Goal: Task Accomplishment & Management: Use online tool/utility

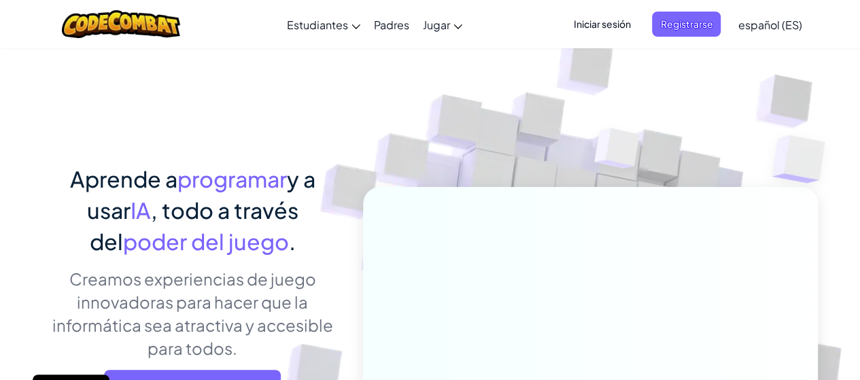
click at [701, 24] on span "Registrarse" at bounding box center [686, 24] width 69 height 25
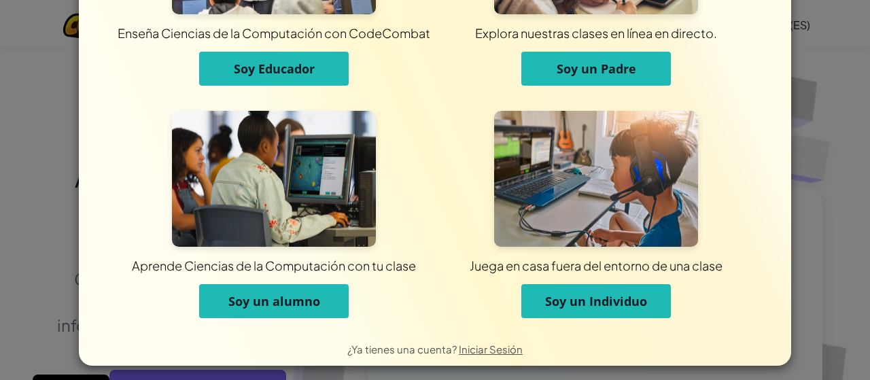
scroll to position [158, 0]
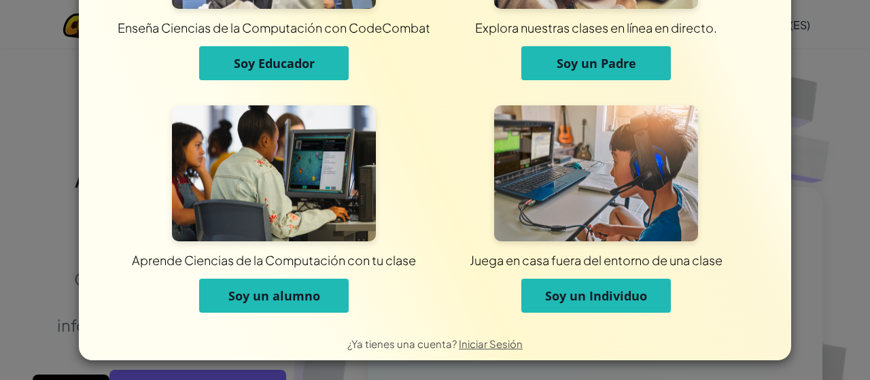
click at [326, 285] on button "Soy un alumno" at bounding box center [273, 296] width 149 height 34
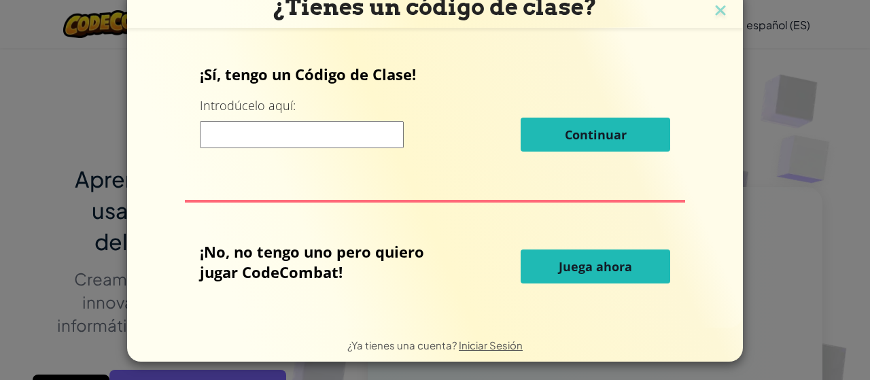
click at [567, 258] on span "Juega ahora" at bounding box center [595, 266] width 73 height 16
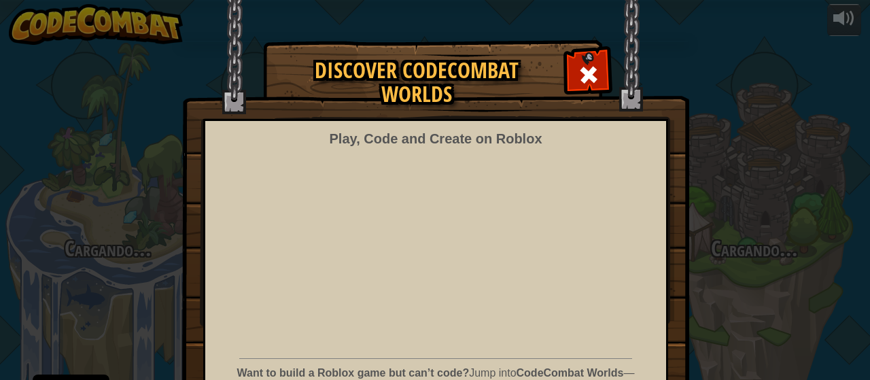
select select "es-ES"
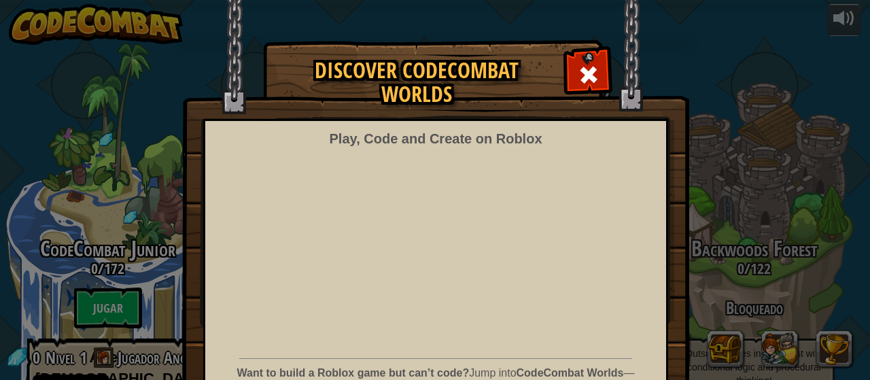
scroll to position [125, 0]
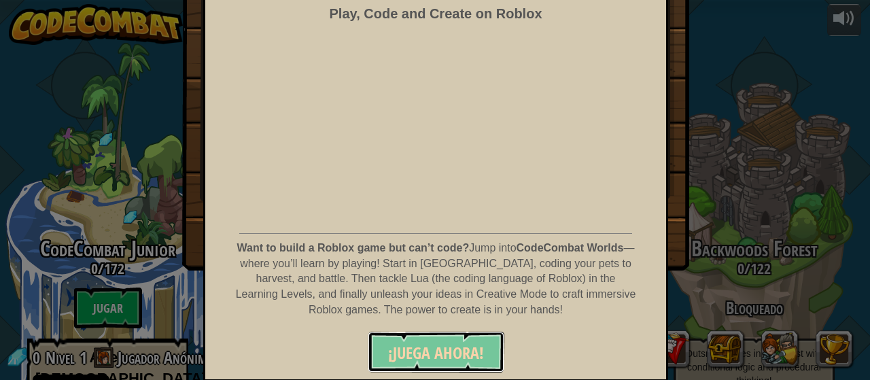
click at [450, 366] on button "¡JUEGA AHORA!" at bounding box center [436, 352] width 137 height 41
click at [444, 357] on span "¡JUEGA AHORA!" at bounding box center [436, 353] width 96 height 22
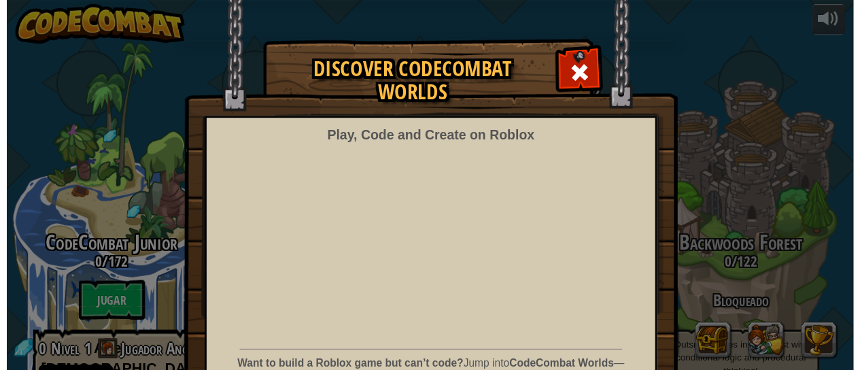
scroll to position [0, 0]
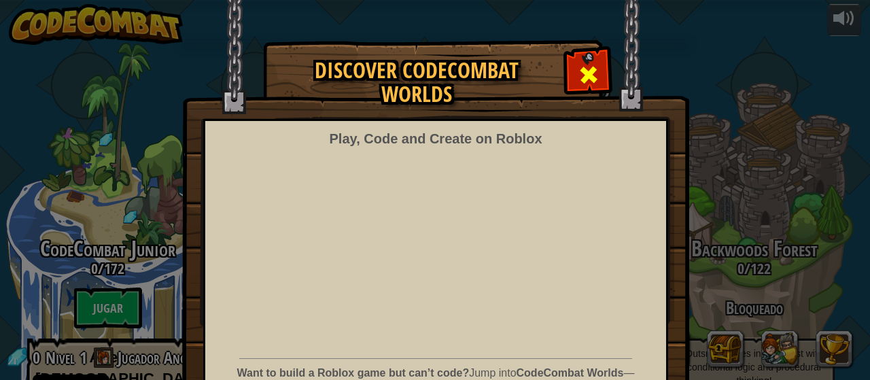
click at [590, 74] on span at bounding box center [589, 75] width 22 height 22
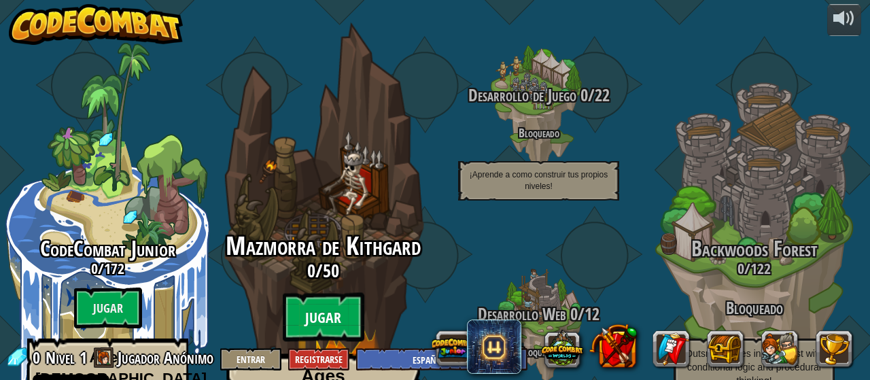
click at [328, 293] on btn "Jugar" at bounding box center [324, 317] width 82 height 49
select select "es-ES"
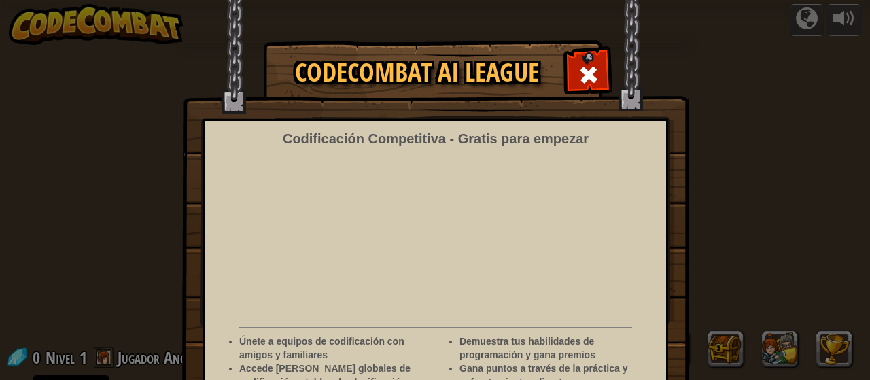
select select "es-ES"
click at [572, 73] on div at bounding box center [588, 73] width 43 height 43
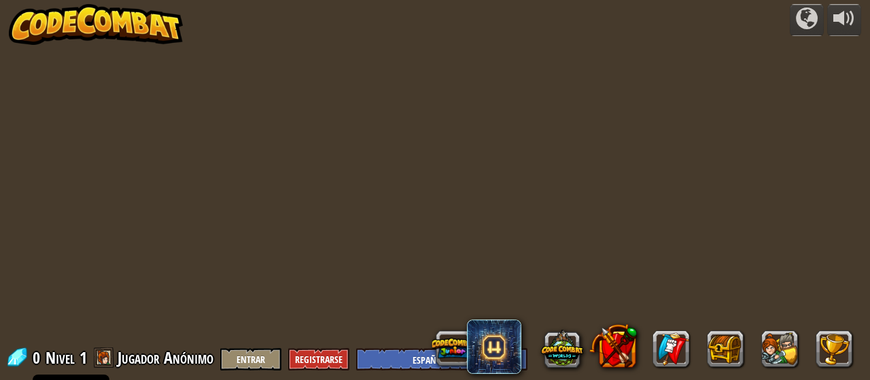
click at [352, 277] on div at bounding box center [434, 190] width 581 height 380
select select "es-ES"
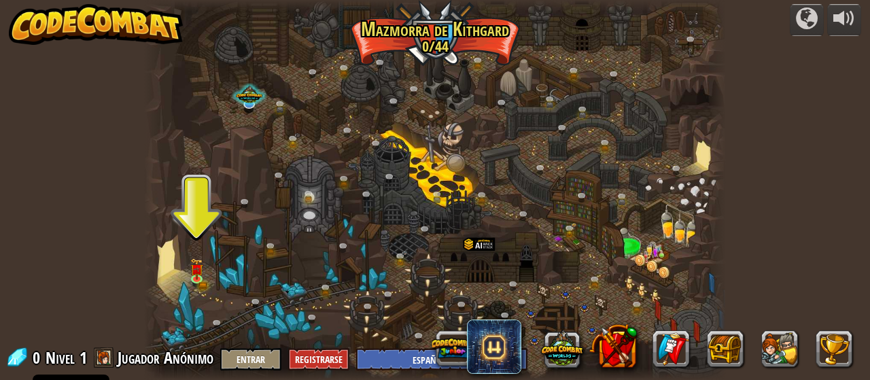
click at [188, 266] on div at bounding box center [434, 190] width 581 height 380
click at [194, 270] on div at bounding box center [197, 276] width 12 height 12
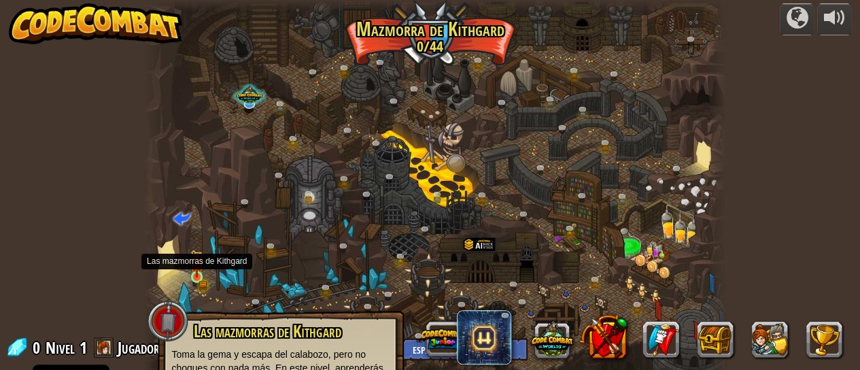
click at [194, 270] on img at bounding box center [196, 263] width 13 height 28
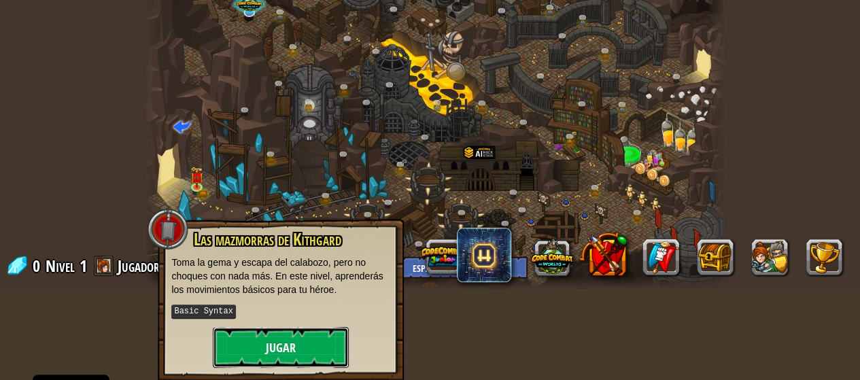
click at [277, 332] on button "Jugar" at bounding box center [281, 347] width 136 height 41
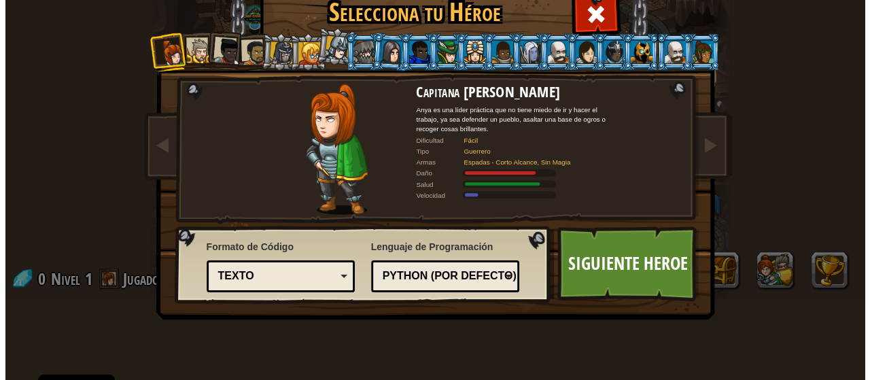
scroll to position [78, 0]
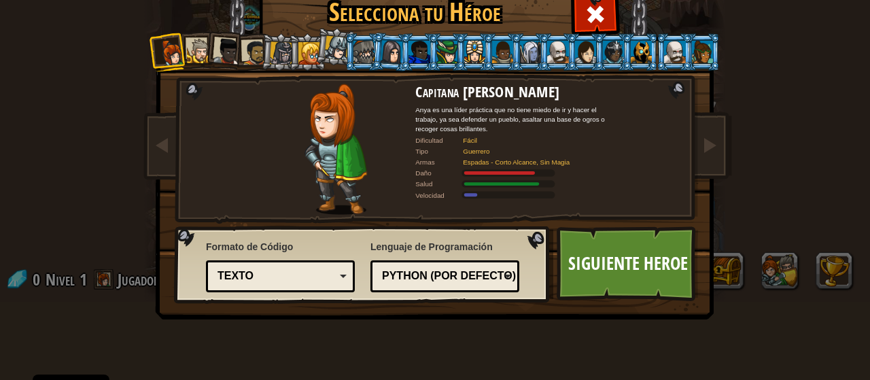
click at [261, 51] on li at bounding box center [279, 52] width 39 height 39
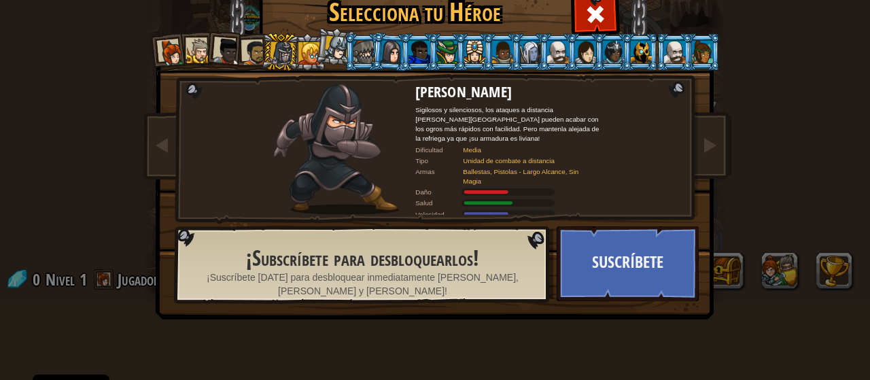
click at [371, 46] on li at bounding box center [390, 51] width 39 height 39
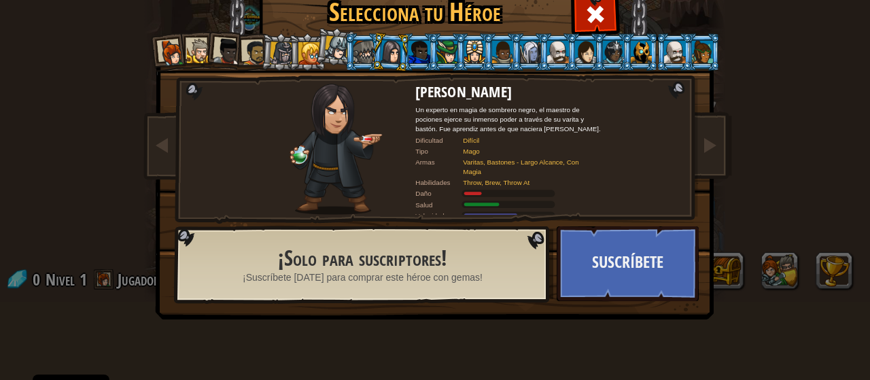
click at [353, 46] on div at bounding box center [363, 52] width 21 height 22
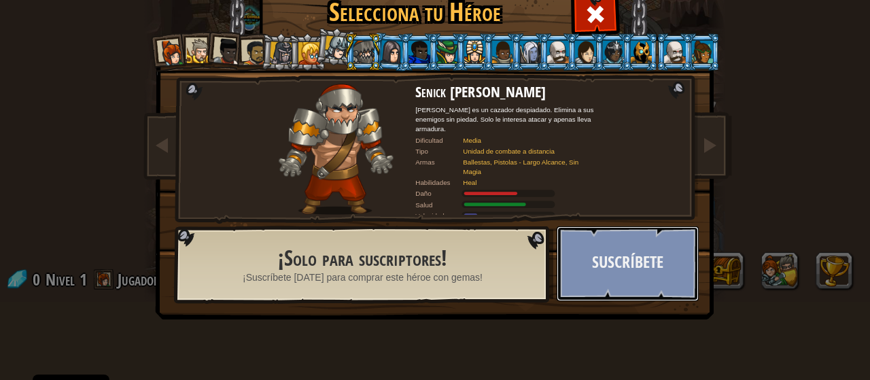
click at [601, 243] on button "Suscríbete" at bounding box center [627, 263] width 142 height 75
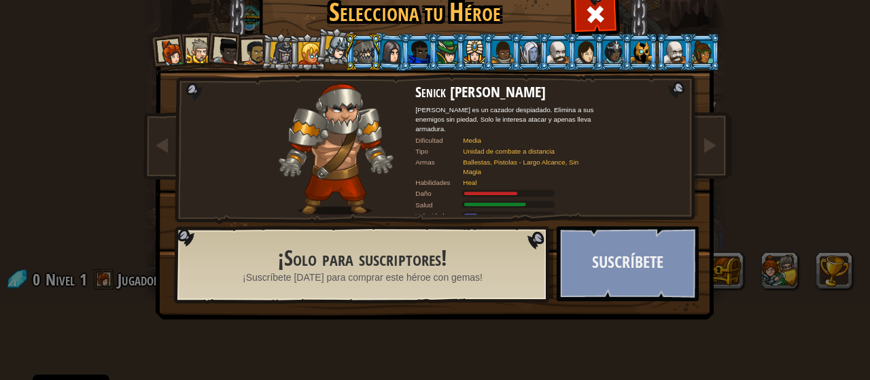
scroll to position [0, 0]
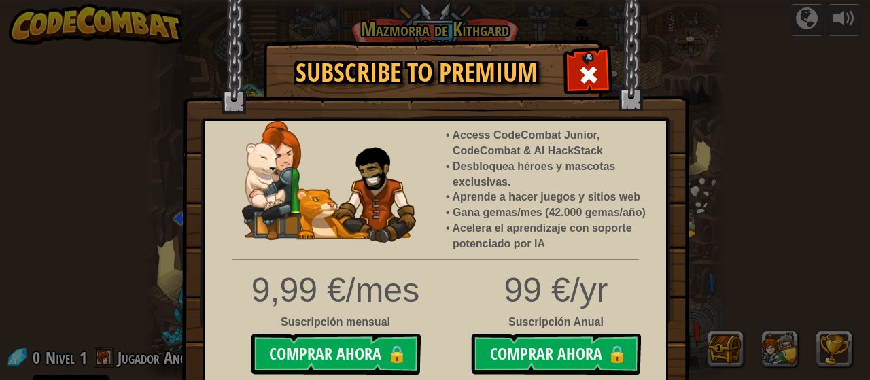
click at [578, 74] on span at bounding box center [589, 75] width 22 height 22
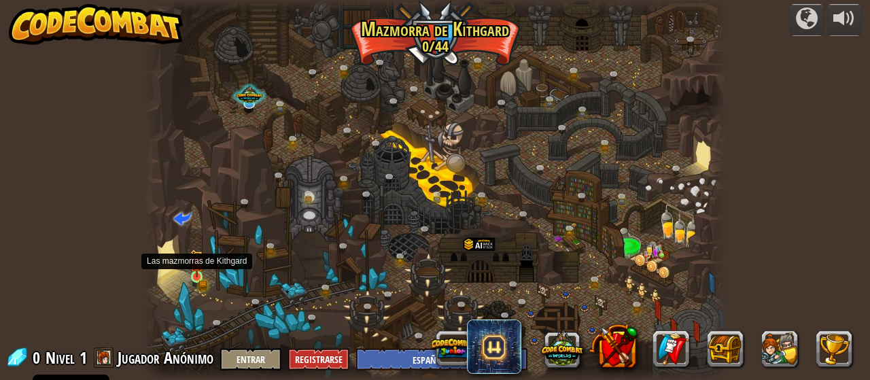
click at [197, 275] on img at bounding box center [196, 263] width 13 height 28
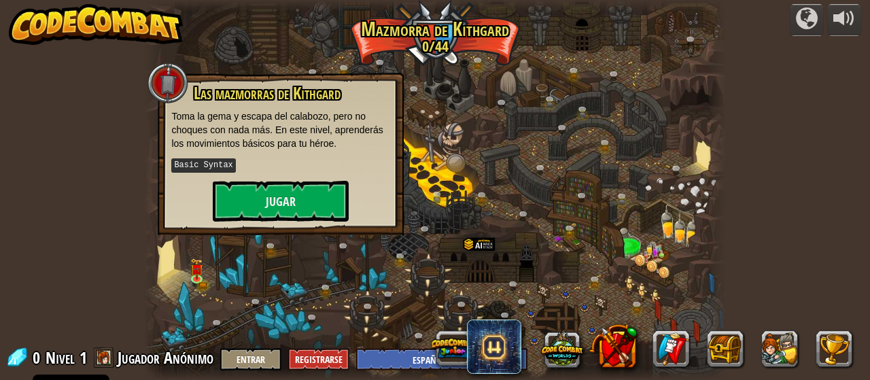
drag, startPoint x: 205, startPoint y: 103, endPoint x: 220, endPoint y: 229, distance: 127.3
drag, startPoint x: 220, startPoint y: 229, endPoint x: 43, endPoint y: 143, distance: 196.3
click at [43, 143] on div "powered by Cañón retorcido (Bloqueado) Desafío: recoge la mayor cantidad de oro…" at bounding box center [435, 190] width 870 height 380
click at [326, 202] on button "Jugar" at bounding box center [281, 201] width 136 height 41
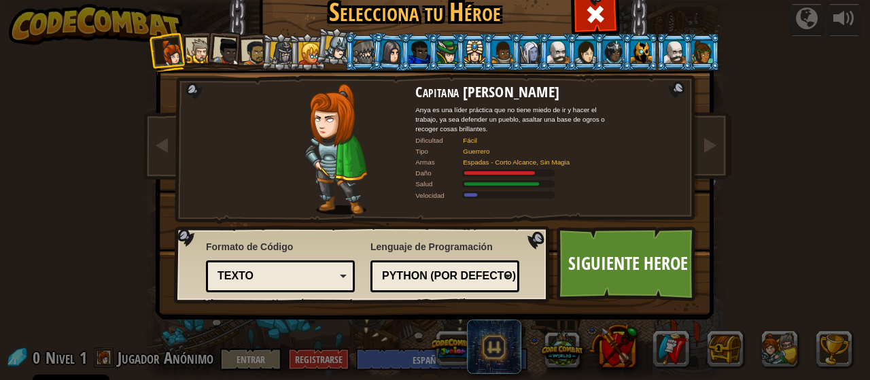
click at [176, 43] on div at bounding box center [171, 52] width 27 height 27
click at [188, 50] on div at bounding box center [199, 51] width 25 height 25
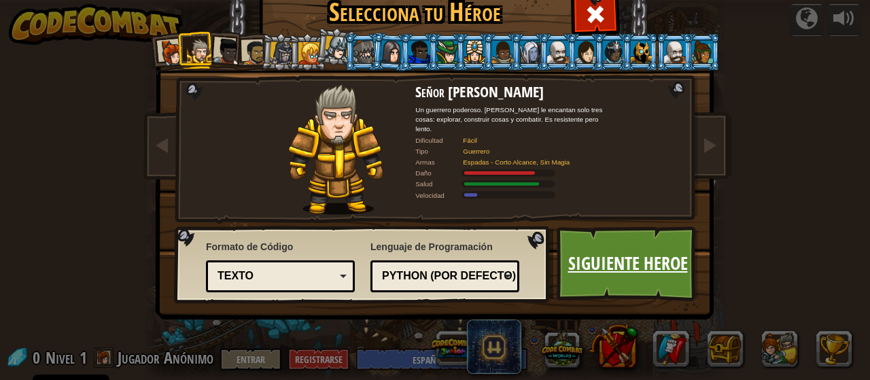
click at [642, 263] on link "Siguiente Heroe" at bounding box center [627, 263] width 142 height 75
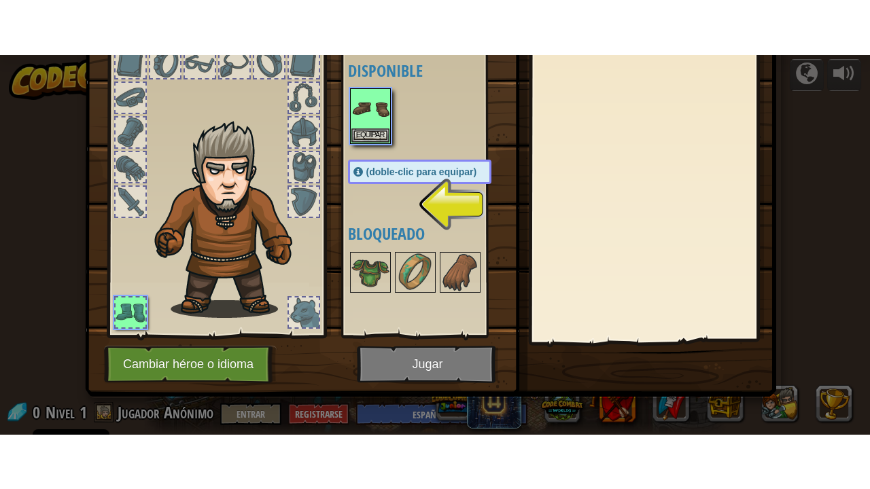
scroll to position [88, 0]
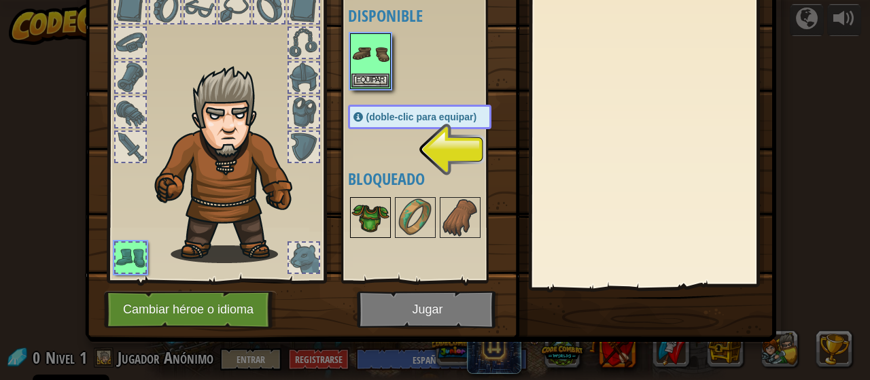
click at [373, 222] on img at bounding box center [370, 217] width 38 height 38
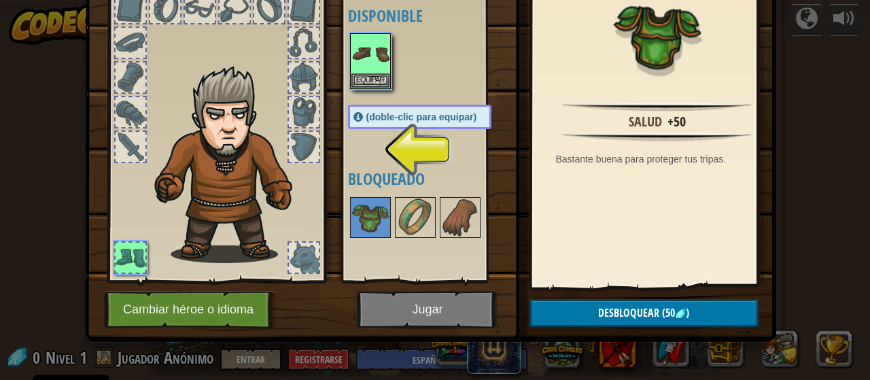
drag, startPoint x: 368, startPoint y: 102, endPoint x: 372, endPoint y: 118, distance: 16.7
click at [368, 103] on div "Disponible Equipar (doble-clic para equipar) Bloqueado" at bounding box center [433, 134] width 171 height 283
click at [363, 69] on img at bounding box center [370, 54] width 38 height 38
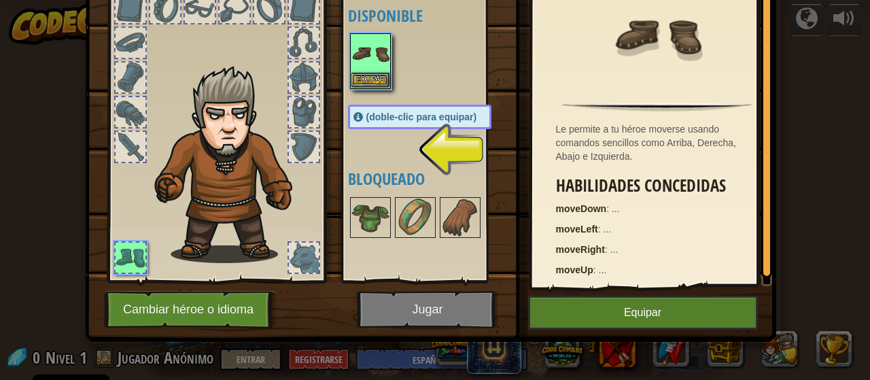
click at [363, 69] on img at bounding box center [370, 54] width 38 height 38
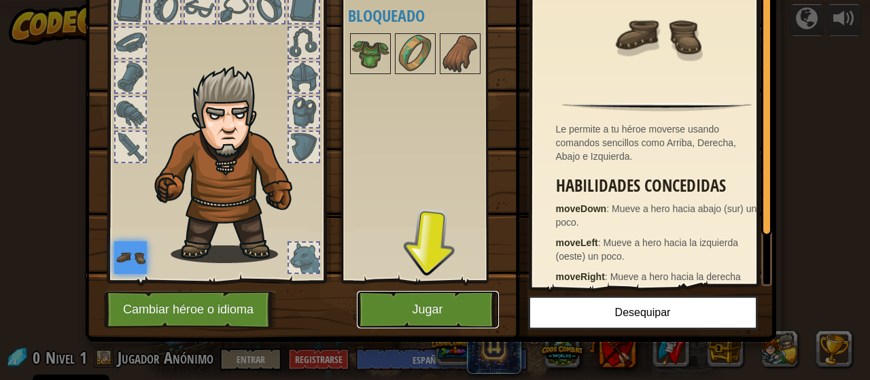
click at [438, 302] on button "Jugar" at bounding box center [428, 309] width 142 height 37
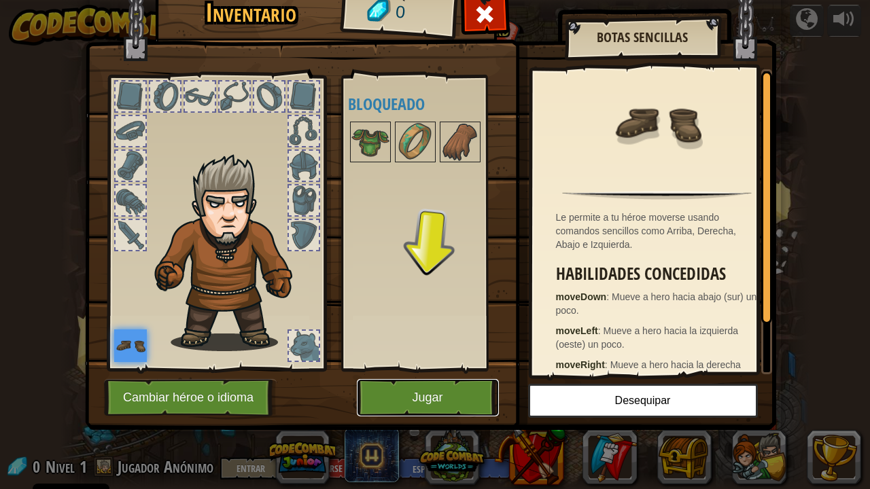
scroll to position [0, 0]
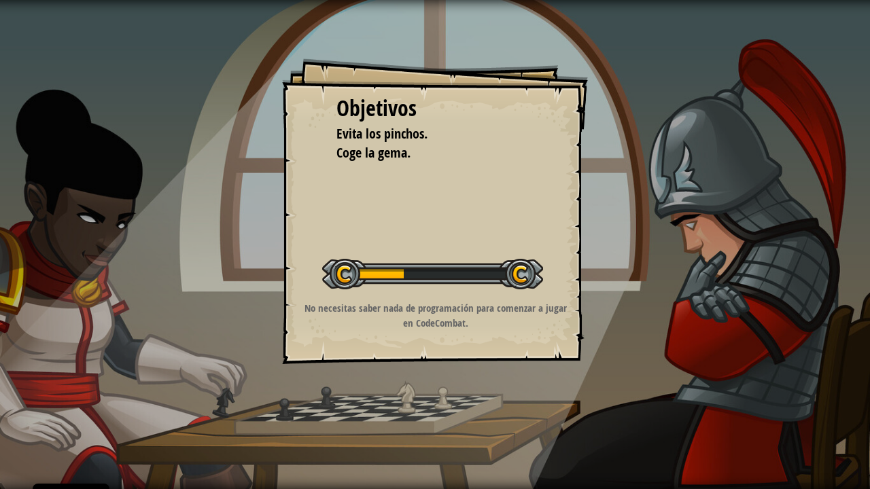
drag, startPoint x: 466, startPoint y: 255, endPoint x: 443, endPoint y: 234, distance: 31.3
click at [466, 255] on div "Iniciar Nivel" at bounding box center [432, 272] width 221 height 54
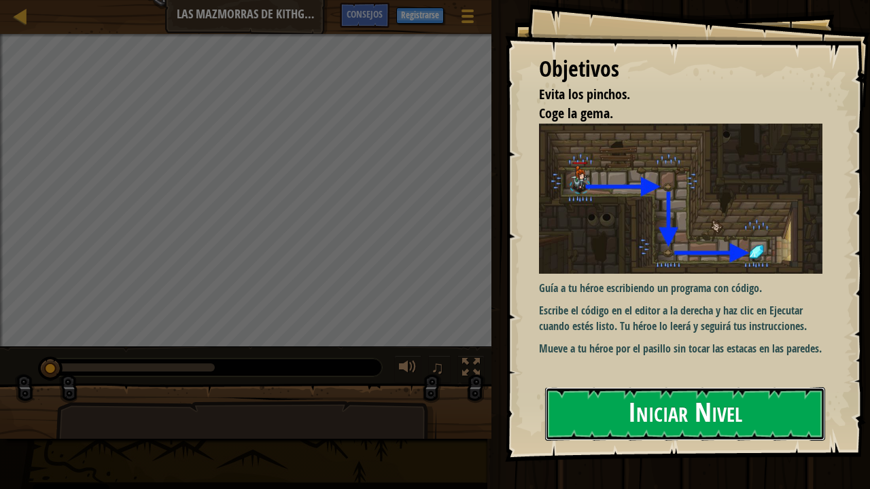
click at [707, 379] on button "Iniciar Nivel" at bounding box center [685, 414] width 280 height 54
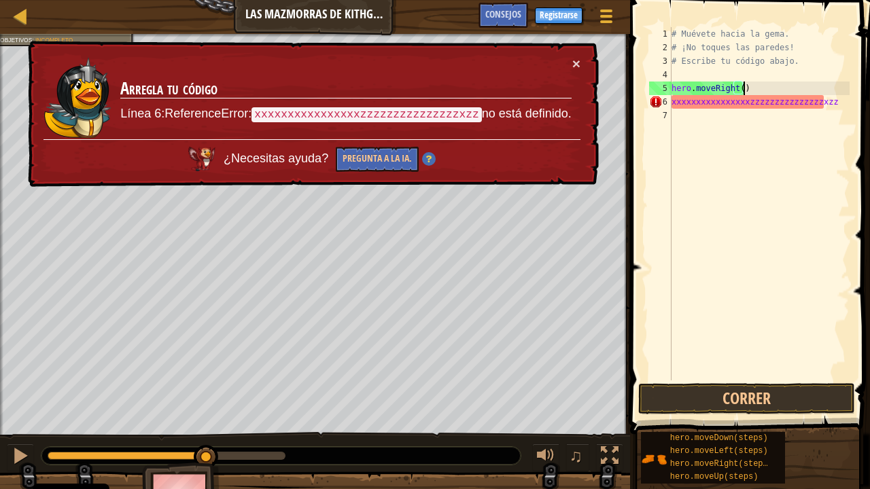
scroll to position [6, 5]
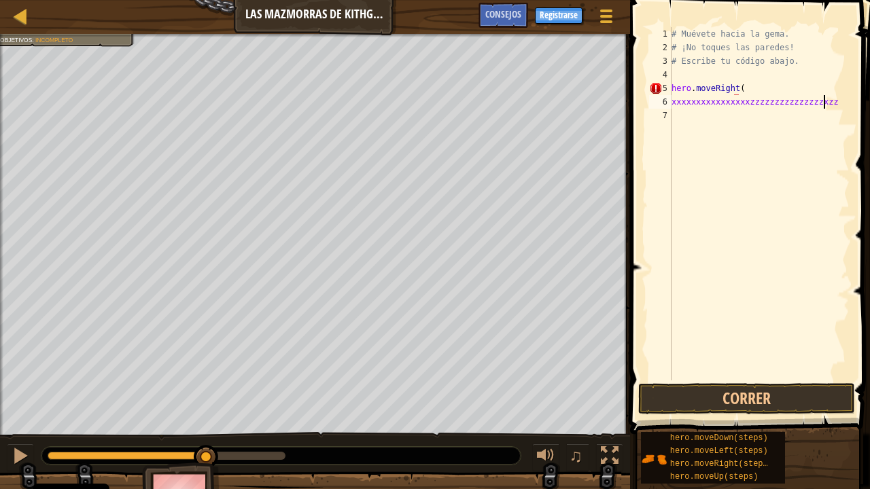
click at [823, 102] on div "# Muévete hacia la gema. # ¡No toques las paredes! # Escribe tu código abajo. h…" at bounding box center [759, 217] width 181 height 380
type textarea "xxxxxxxxxxxxxxxxzzzzzzzzzzzzzzzxzz"
drag, startPoint x: 826, startPoint y: 104, endPoint x: 656, endPoint y: 105, distance: 169.9
click at [660, 103] on div "xxxxxxxxxxxxxxxxzzzzzzzzzzzzzzzxzz 1 2 3 4 5 6 7 # Muévete hacia la gema. # ¡No…" at bounding box center [747, 203] width 203 height 353
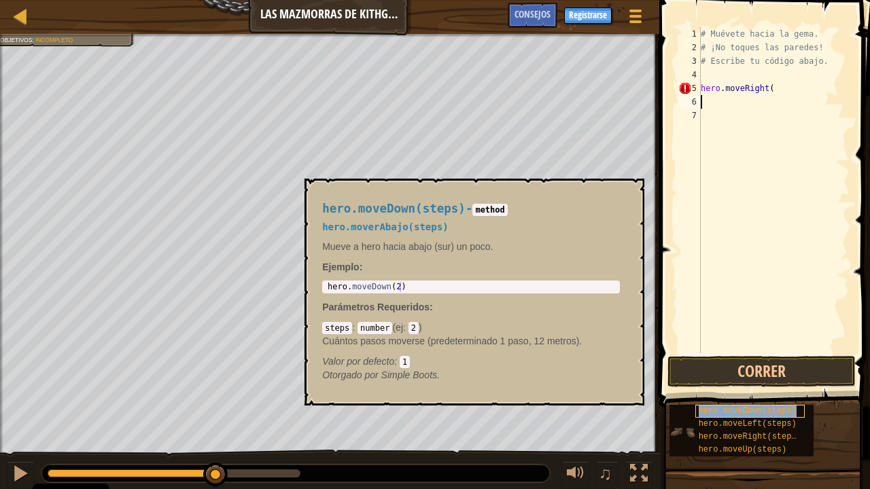
click at [756, 379] on span "hero.moveDown(steps)" at bounding box center [747, 411] width 98 height 10
type textarea "hero.moveDown(2)"
click at [260, 0] on body "Cookie Policy CodeCombat [GEOGRAPHIC_DATA] algunas cookies esenciales y no esen…" at bounding box center [435, 0] width 870 height 0
click at [746, 108] on div "# Muévete hacia la gema. # ¡No toques las paredes! # Escribe tu código abajo. h…" at bounding box center [774, 203] width 152 height 353
paste textarea "hero.moveDown(2)"
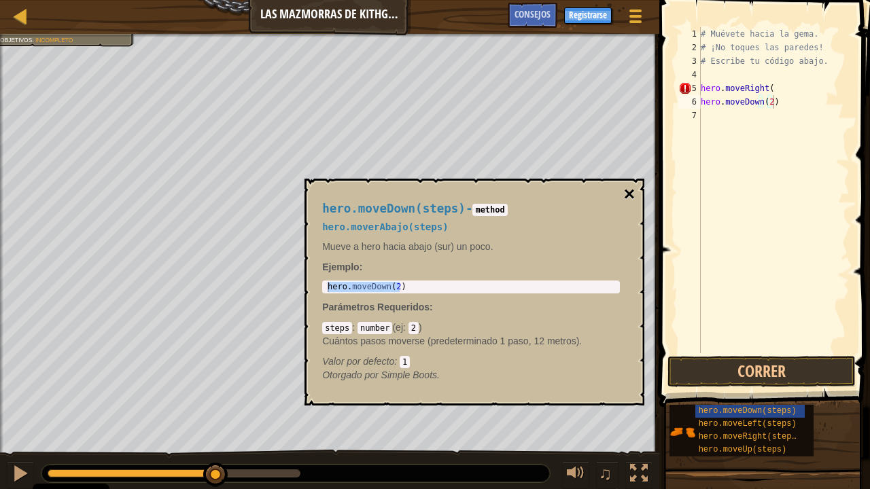
click at [634, 189] on button "×" at bounding box center [629, 194] width 11 height 19
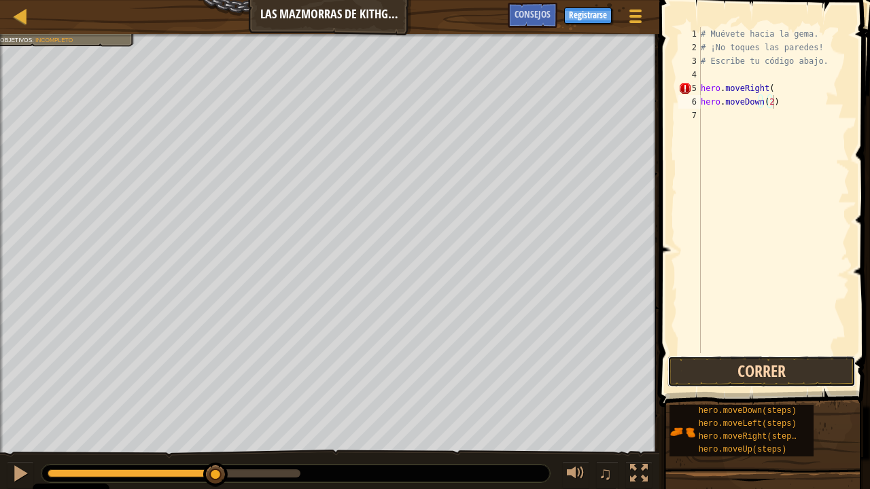
click at [787, 365] on button "Correr" at bounding box center [761, 371] width 188 height 31
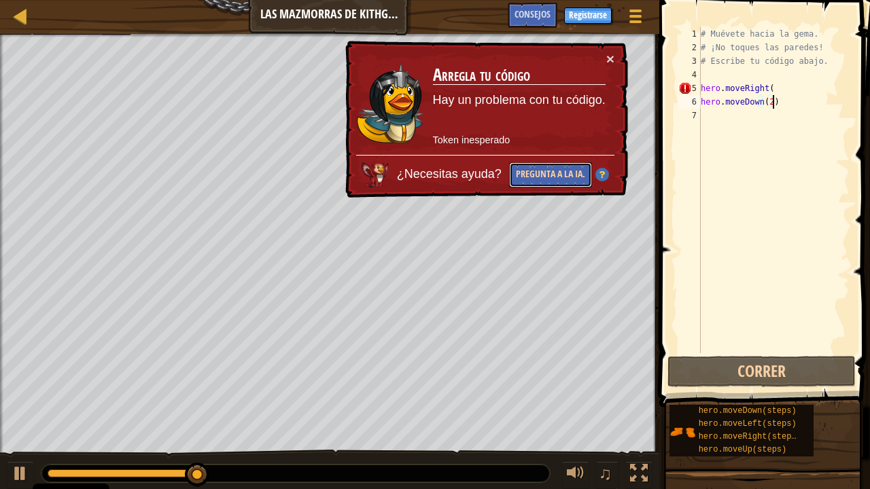
click at [556, 177] on button "Pregunta a la IA." at bounding box center [550, 174] width 83 height 25
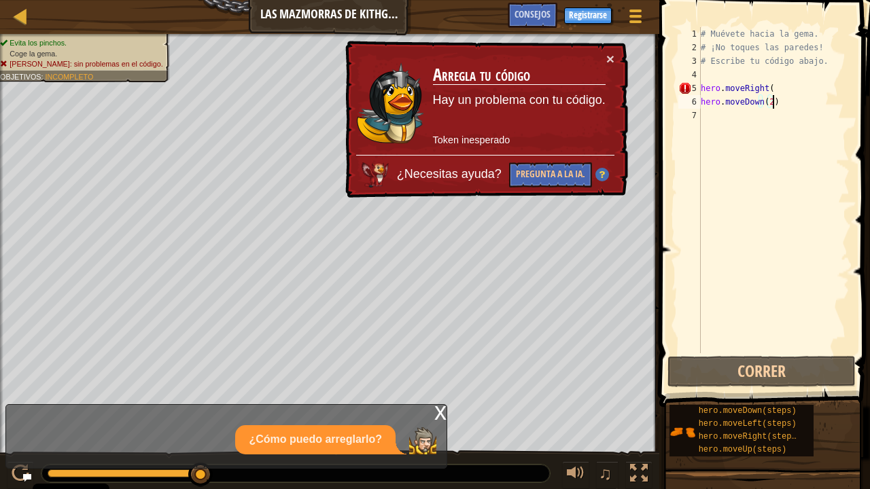
click at [773, 94] on div "# Muévete hacia la gema. # ¡No toques las paredes! # Escribe tu código abajo. h…" at bounding box center [774, 203] width 152 height 353
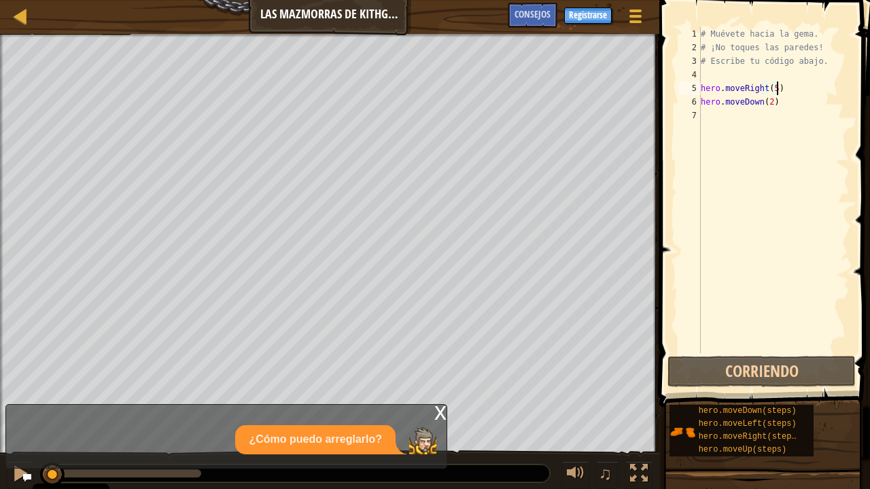
scroll to position [6, 5]
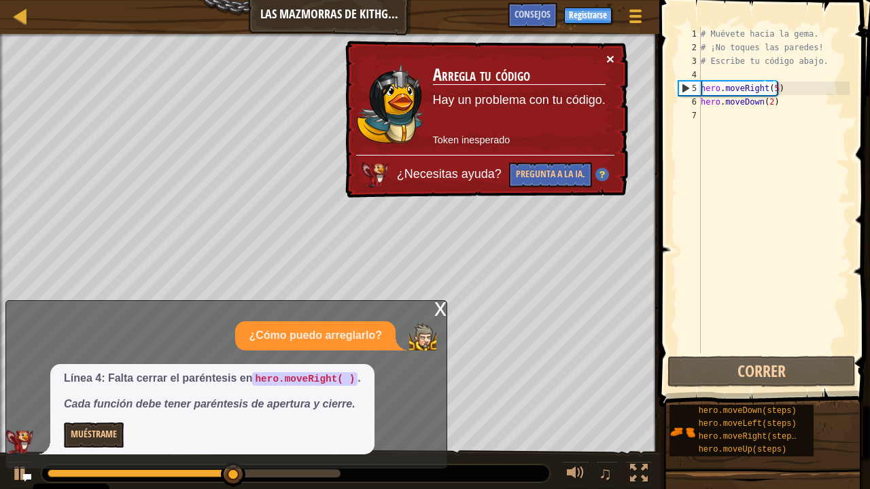
click at [607, 56] on button "×" at bounding box center [610, 59] width 8 height 14
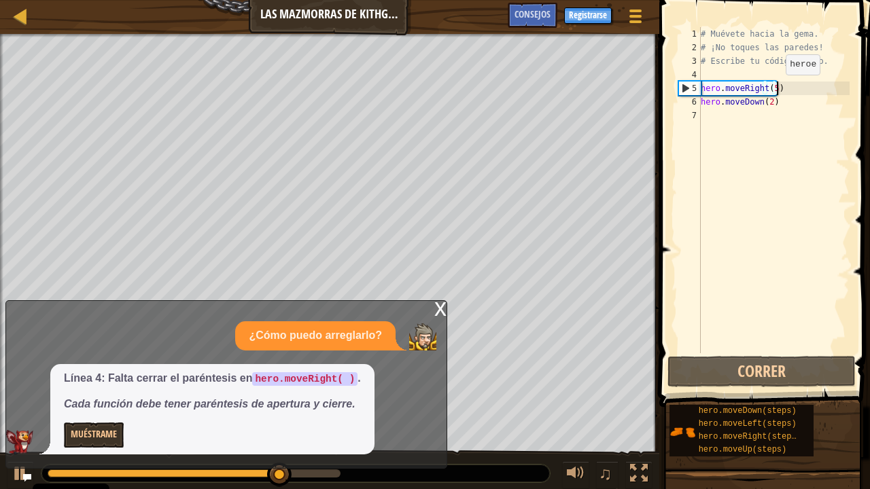
drag, startPoint x: 773, startPoint y: 88, endPoint x: 784, endPoint y: 89, distance: 10.9
click at [774, 89] on div "# Muévete hacia la gema. # ¡No toques las paredes! # Escribe tu código abajo. h…" at bounding box center [774, 203] width 152 height 353
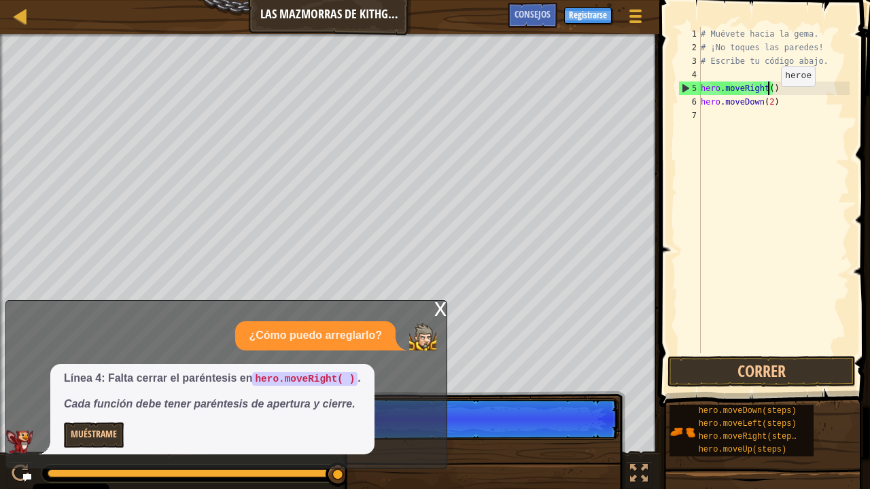
type textarea "hero.moveRight(3)"
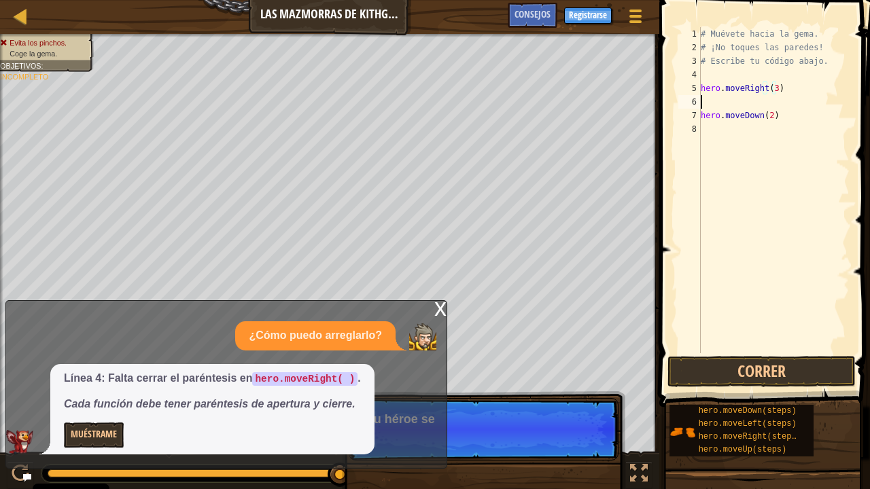
scroll to position [6, 0]
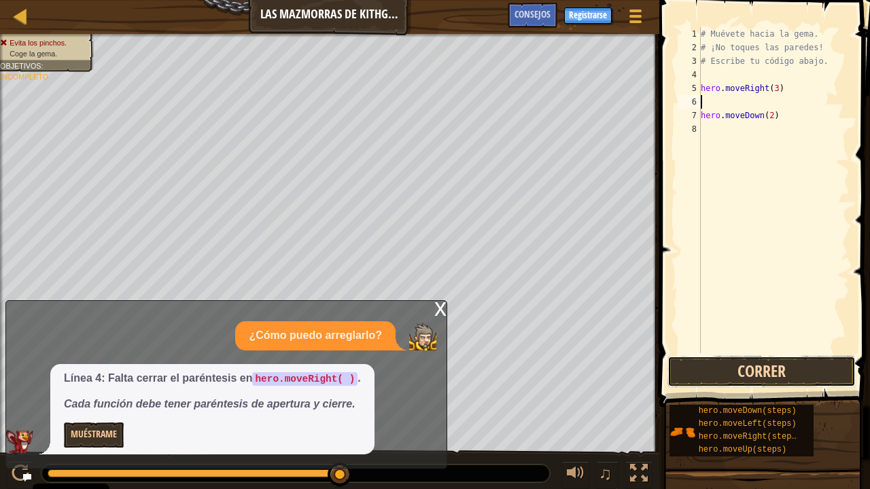
click at [757, 359] on button "Correr" at bounding box center [761, 371] width 188 height 31
click at [811, 372] on button "Correr" at bounding box center [761, 371] width 188 height 31
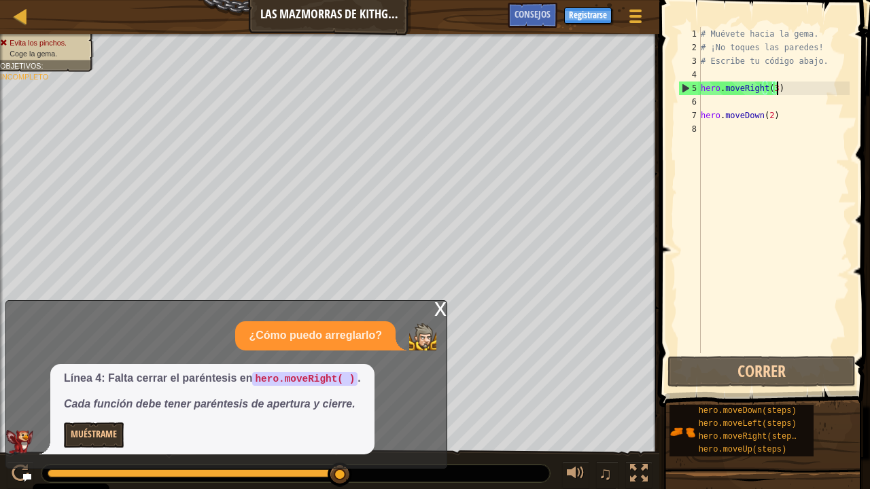
click at [776, 86] on div "# Muévete hacia la gema. # ¡No toques las paredes! # Escribe tu código abajo. h…" at bounding box center [774, 203] width 152 height 353
click at [772, 87] on div "# Muévete hacia la gema. # ¡No toques las paredes! # Escribe tu código abajo. h…" at bounding box center [774, 203] width 152 height 353
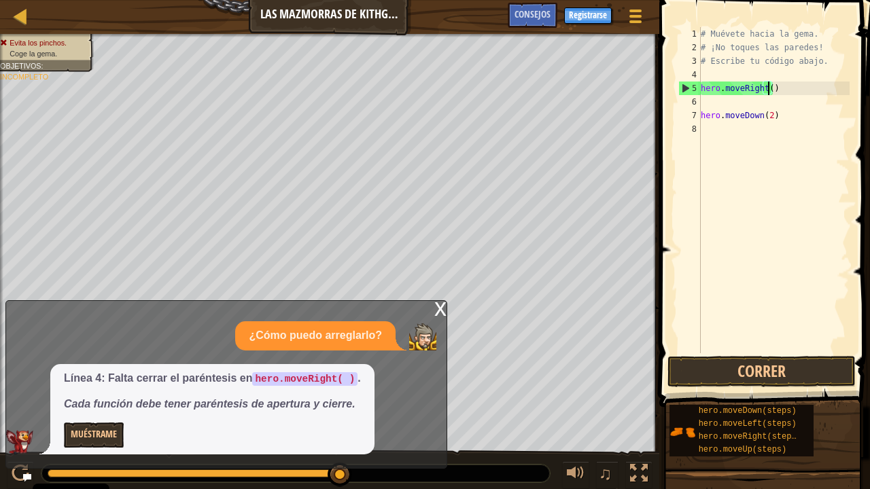
type textarea "hero.moveRight(1)"
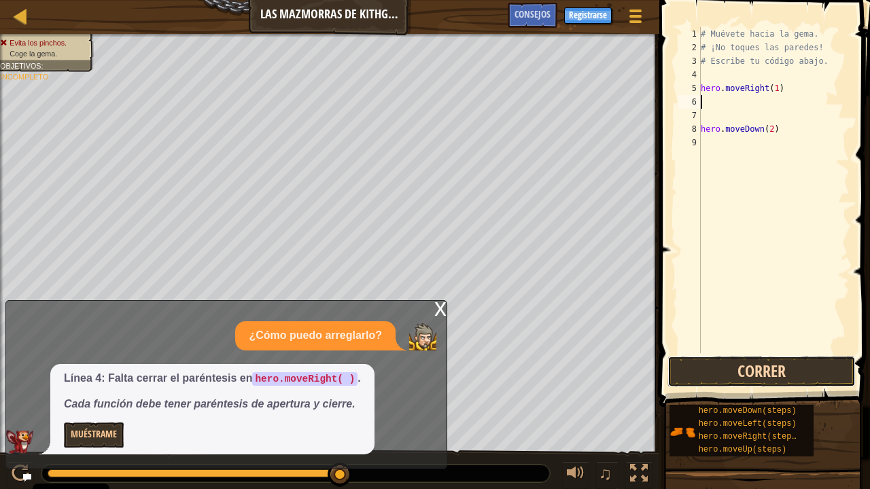
click at [762, 372] on button "Correr" at bounding box center [761, 371] width 188 height 31
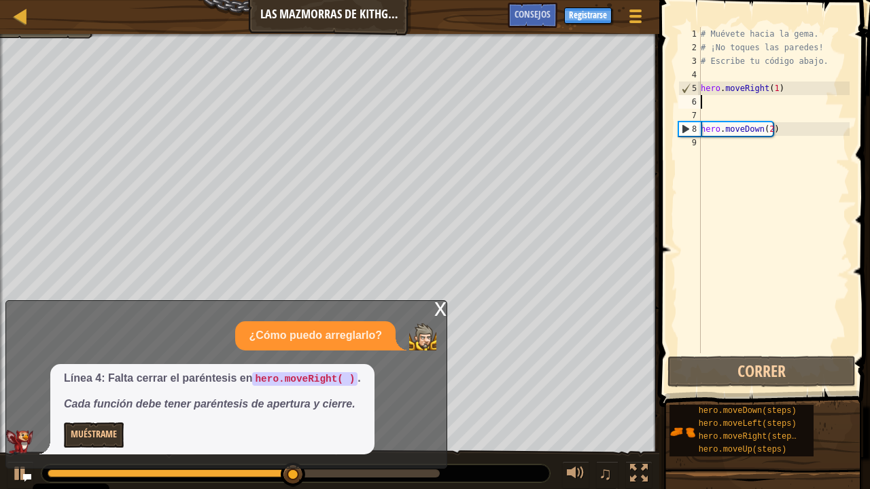
click at [192, 379] on p "Muéstrame" at bounding box center [212, 435] width 297 height 25
click at [443, 312] on div "x" at bounding box center [440, 308] width 12 height 14
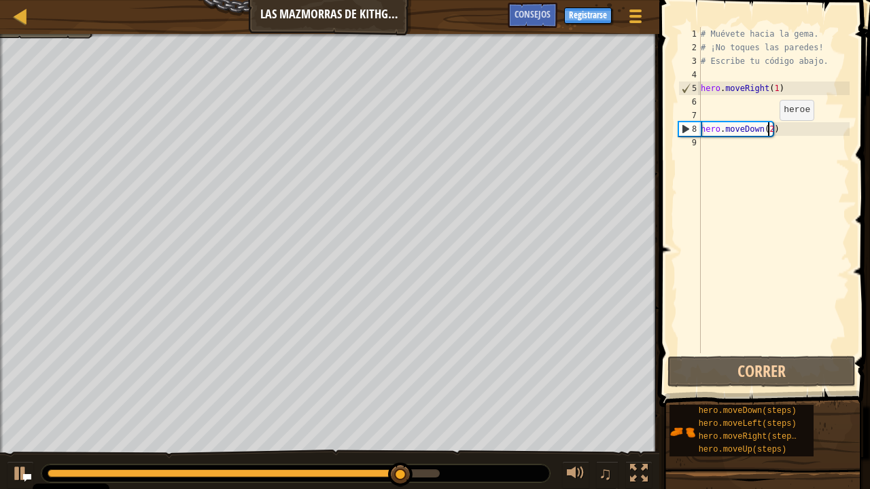
click at [769, 135] on div "# Muévete hacia la gema. # ¡No toques las paredes! # Escribe tu código abajo. h…" at bounding box center [774, 203] width 152 height 353
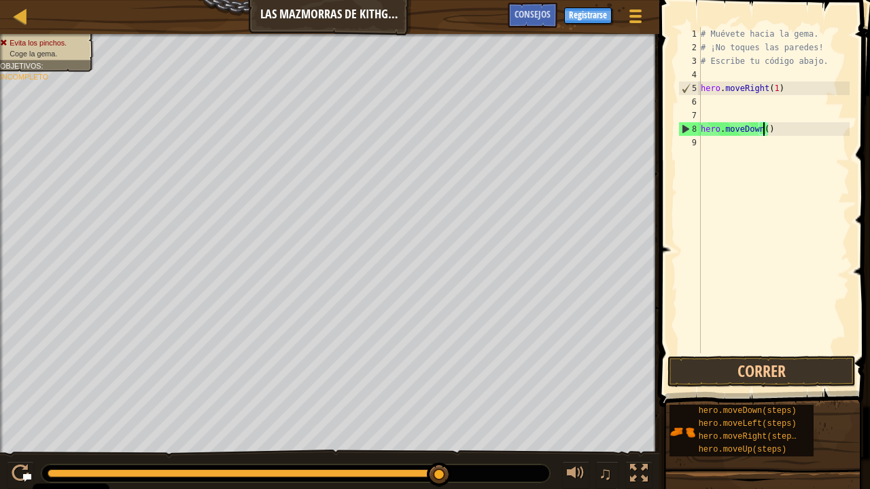
type textarea "hero.moveDown(1)"
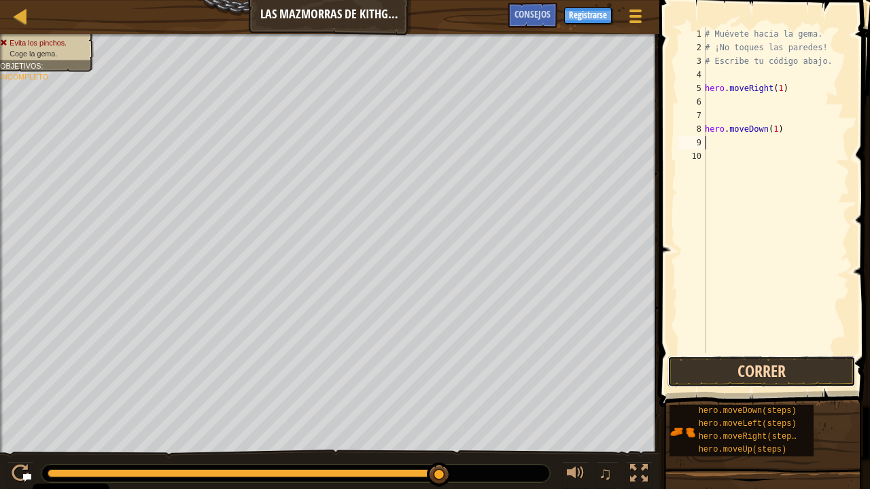
click at [779, 370] on button "Correr" at bounding box center [761, 371] width 188 height 31
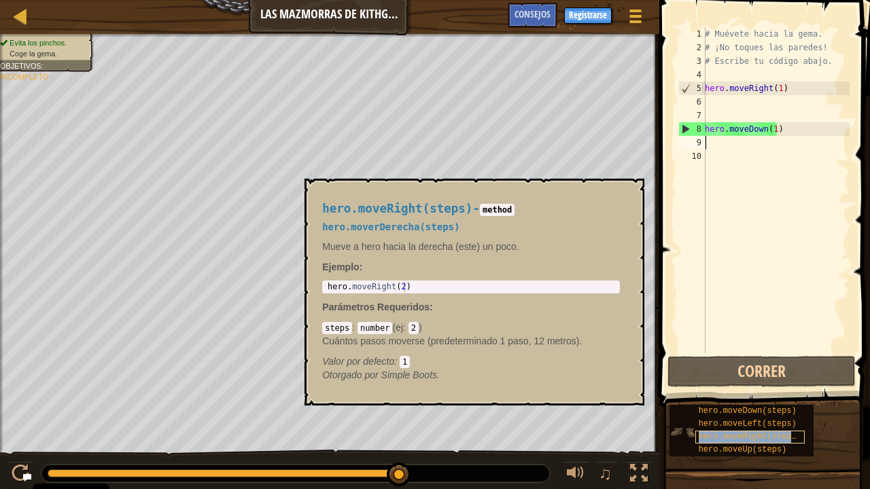
click at [747, 379] on span "hero.moveRight(steps)" at bounding box center [749, 437] width 103 height 10
type textarea "hero.moveRight(2)"
drag, startPoint x: 416, startPoint y: 287, endPoint x: 337, endPoint y: 285, distance: 78.8
click at [319, 283] on div "hero.moveRight(steps) - method hero.moverDerecha(steps) Mueve a hero hacia la d…" at bounding box center [471, 292] width 317 height 205
click at [716, 138] on div "# Muévete hacia la gema. # ¡No toques las paredes! # Escribe tu código abajo. h…" at bounding box center [775, 203] width 147 height 353
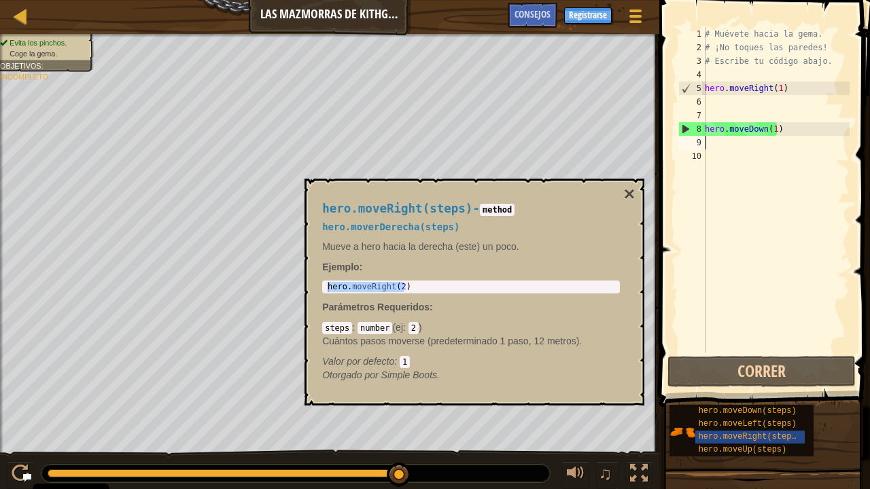
paste textarea "hero.moveRight(2)"
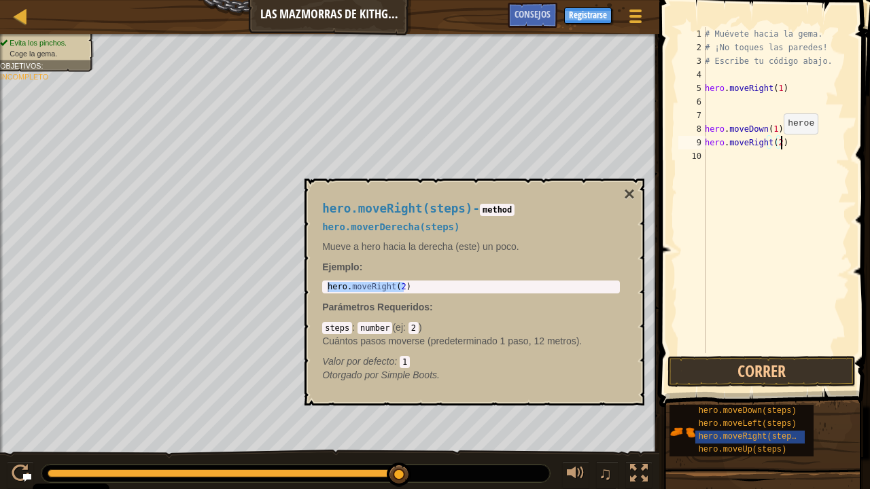
click at [776, 147] on div "# Muévete hacia la gema. # ¡No toques las paredes! # Escribe tu código abajo. h…" at bounding box center [775, 203] width 147 height 353
type textarea "hero.moveRight(1)"
click at [753, 369] on button "Correr" at bounding box center [761, 371] width 188 height 31
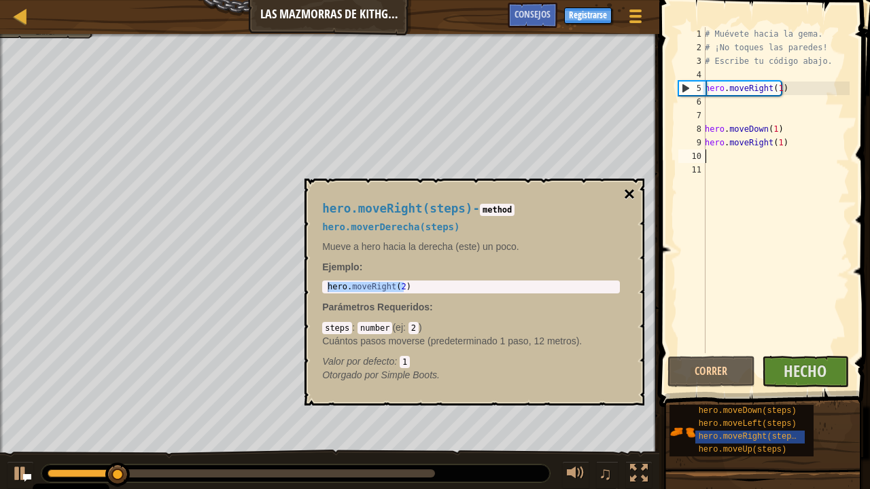
click at [630, 195] on button "×" at bounding box center [629, 194] width 11 height 19
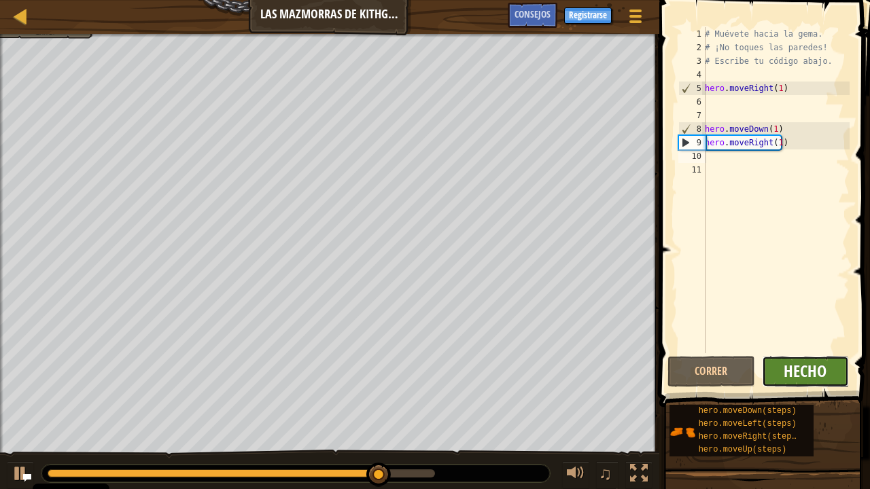
click at [799, 379] on span "Hecho" at bounding box center [804, 371] width 43 height 22
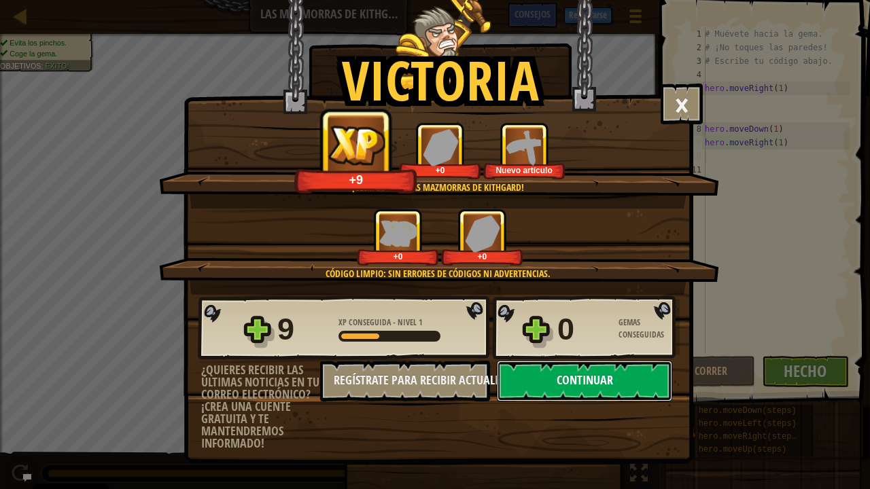
click at [571, 379] on button "Continuar" at bounding box center [584, 381] width 175 height 41
select select "es-ES"
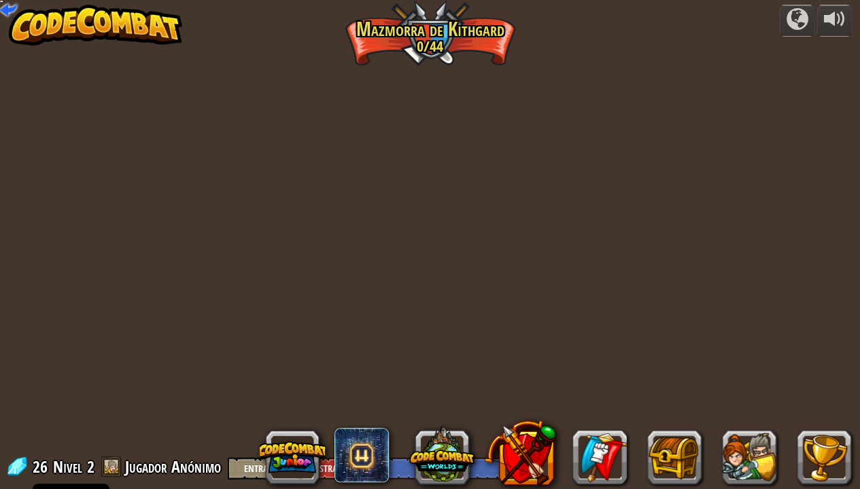
select select "es-ES"
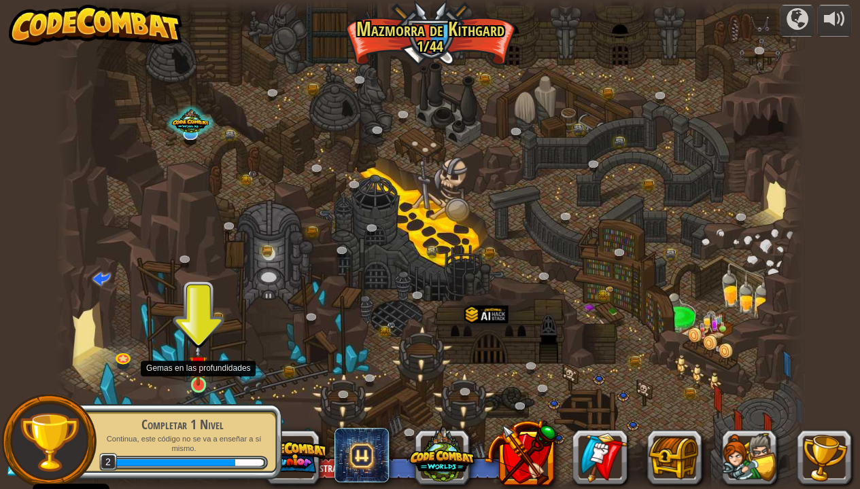
click at [204, 374] on img at bounding box center [198, 365] width 18 height 42
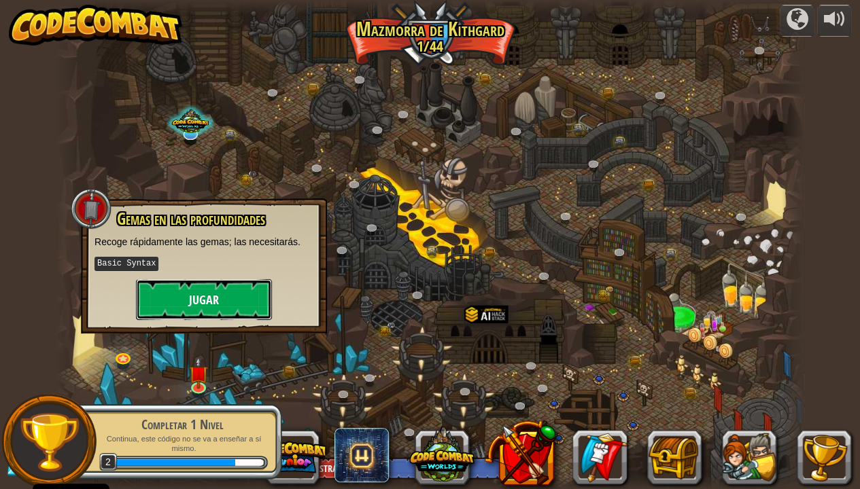
click at [246, 300] on button "Jugar" at bounding box center [204, 299] width 136 height 41
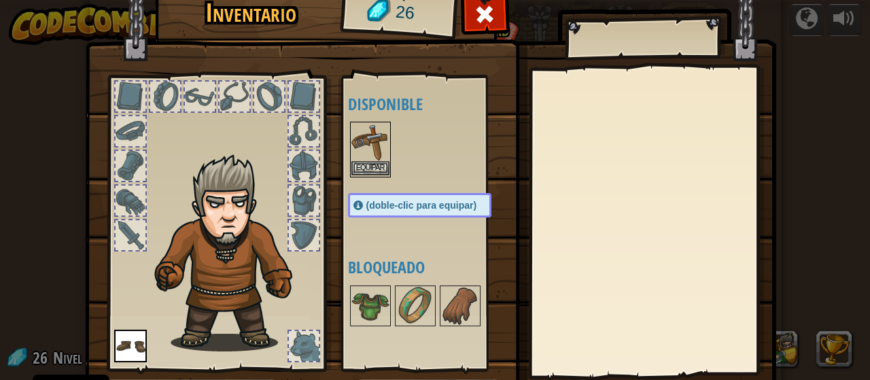
click at [361, 147] on img at bounding box center [370, 142] width 38 height 38
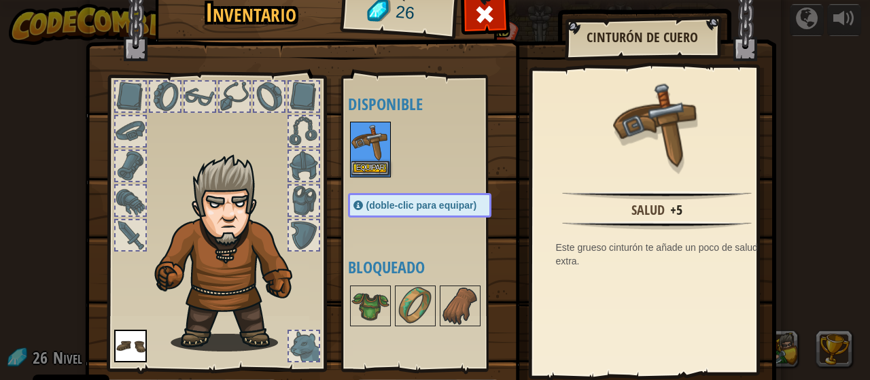
click at [361, 147] on img at bounding box center [370, 142] width 38 height 38
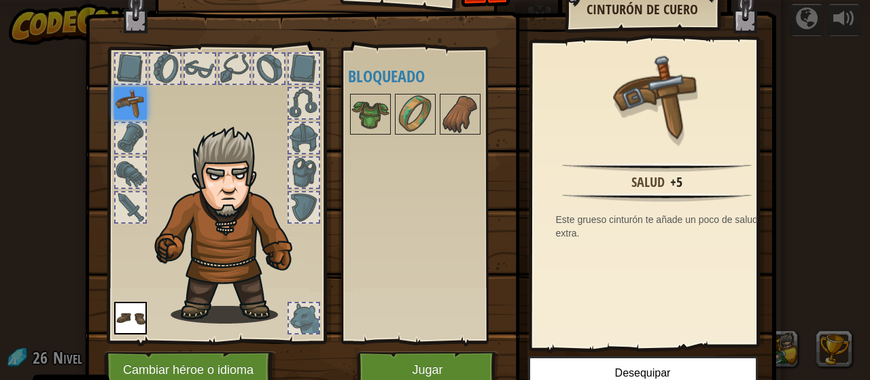
scroll to position [88, 0]
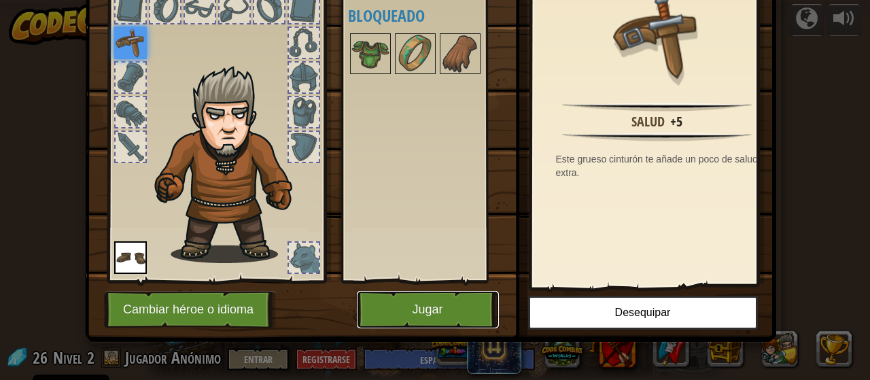
click at [455, 300] on button "Jugar" at bounding box center [428, 309] width 142 height 37
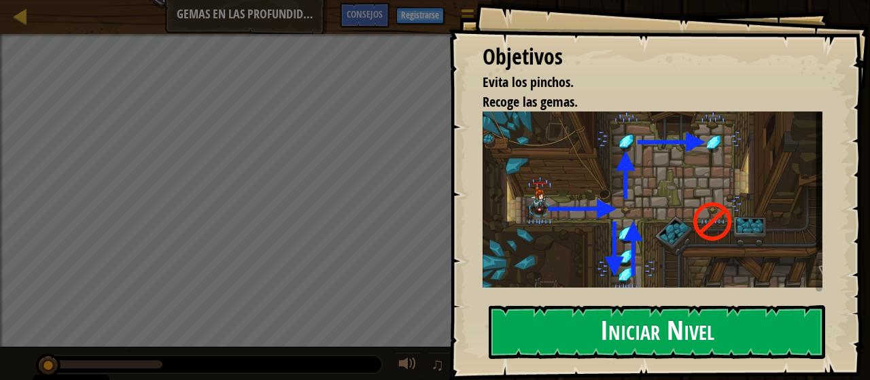
click at [634, 277] on div "Objetivos Evita los pinchos. Recoge las gemas. Recuerda cómo moverte, es import…" at bounding box center [658, 190] width 421 height 380
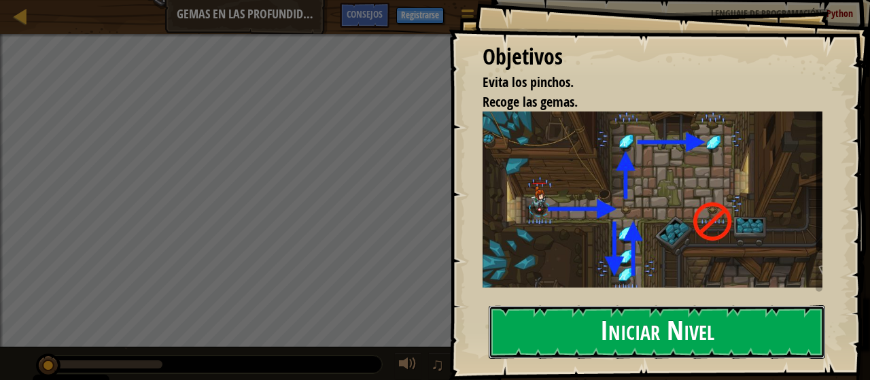
click at [633, 325] on button "Iniciar Nivel" at bounding box center [657, 332] width 336 height 54
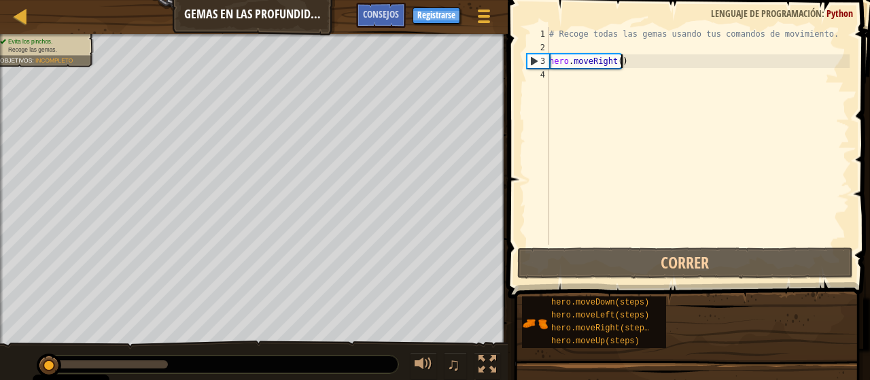
click at [620, 65] on div "# Recoge todas las gemas usando tus comandos de movimiento. hero . moveRight ( )" at bounding box center [697, 149] width 303 height 245
drag, startPoint x: 616, startPoint y: 63, endPoint x: 699, endPoint y: 104, distance: 92.7
click at [617, 63] on div "# Recoge todas las gemas usando tus comandos de movimiento. hero . moveRight ( )" at bounding box center [697, 149] width 303 height 245
type textarea "hero.moveRight(1)"
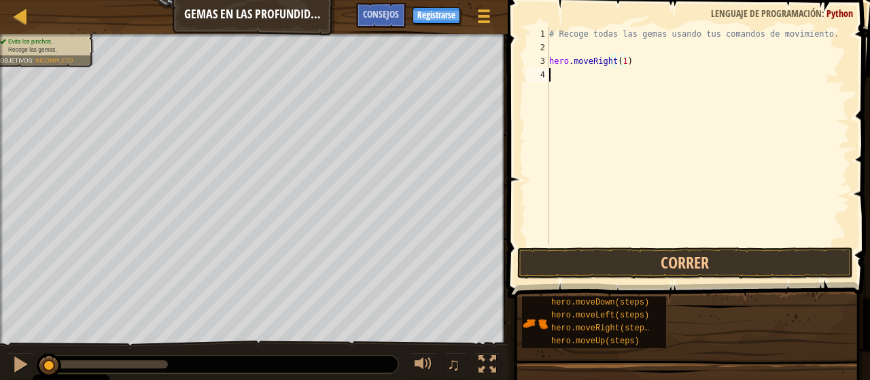
click at [601, 89] on div "# Recoge todas las gemas usando tus comandos de movimiento. hero . moveRight ( …" at bounding box center [697, 149] width 303 height 245
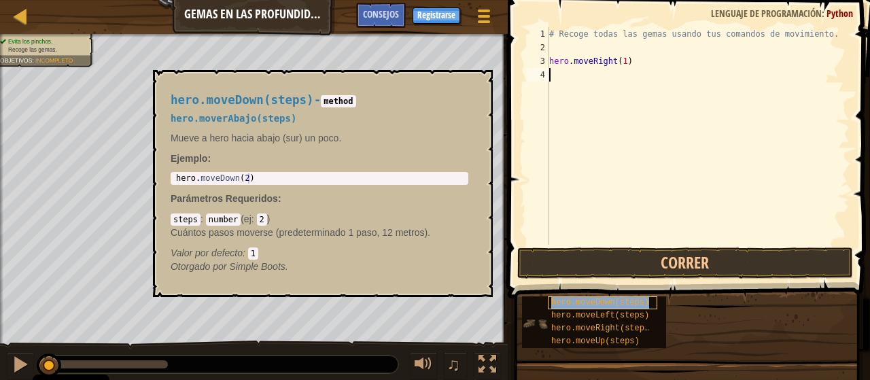
click at [625, 300] on span "hero.moveDown(steps)" at bounding box center [600, 303] width 98 height 10
type textarea "hero.moveDown(2)"
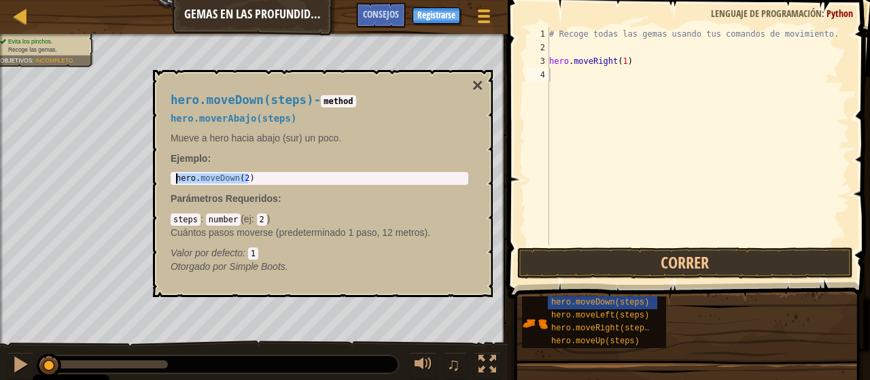
click at [60, 0] on body "Cookie Policy CodeCombat [GEOGRAPHIC_DATA] algunas cookies esenciales y no esen…" at bounding box center [435, 0] width 870 height 0
click at [578, 71] on div "# Recoge todas las gemas usando tus comandos de movimiento. hero . moveRight ( …" at bounding box center [697, 149] width 303 height 245
paste textarea "hero.moveDown(2)"
type textarea "hero.moveDown(2)"
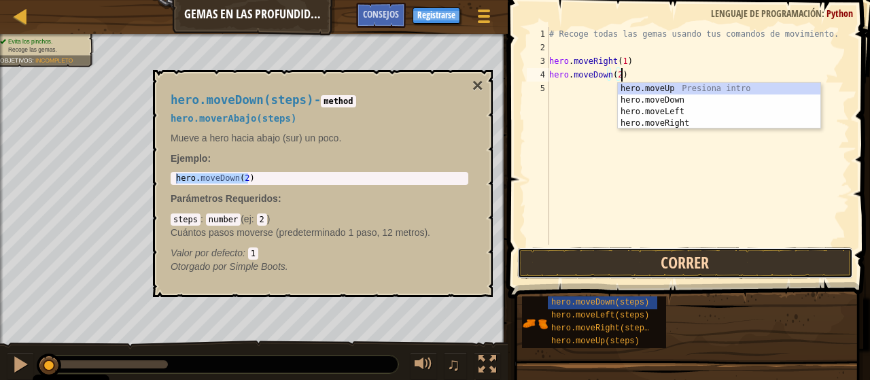
click at [670, 268] on button "Correr" at bounding box center [685, 262] width 336 height 31
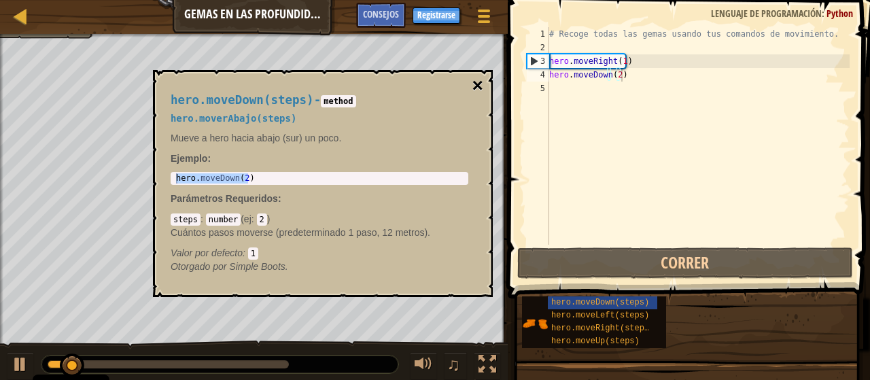
click at [482, 84] on button "×" at bounding box center [477, 85] width 11 height 19
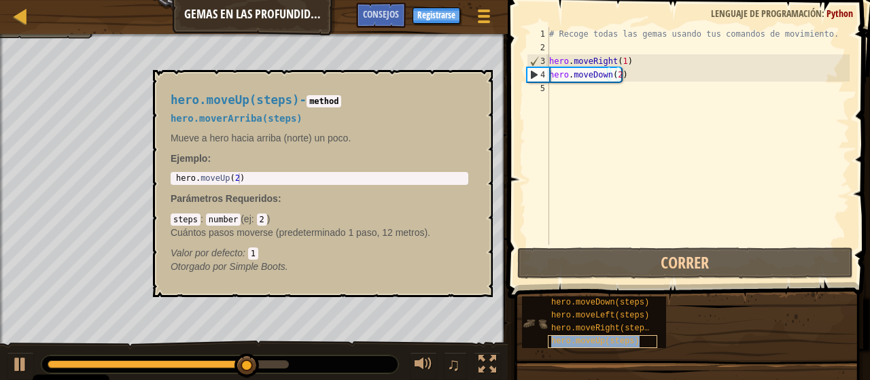
click at [588, 339] on span "hero.moveUp(steps)" at bounding box center [595, 341] width 88 height 10
type textarea "hero.moveUp(2)"
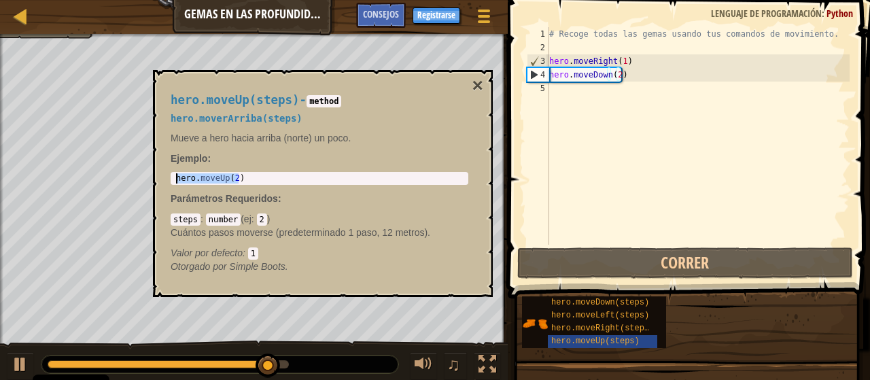
click at [69, 0] on body "Cookie Policy CodeCombat [GEOGRAPHIC_DATA] algunas cookies esenciales y no esen…" at bounding box center [435, 0] width 870 height 0
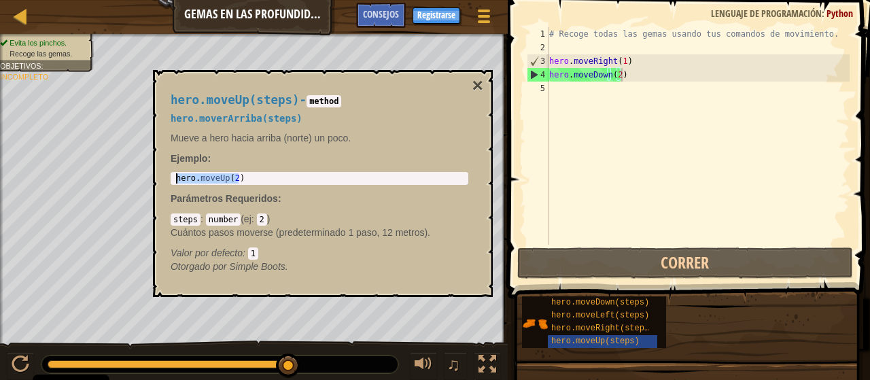
click at [582, 103] on div "# Recoge todas las gemas usando tus comandos de movimiento. hero . moveRight ( …" at bounding box center [697, 149] width 303 height 245
paste textarea "hero.moveUp(2)"
type textarea "hero.moveUp(2)"
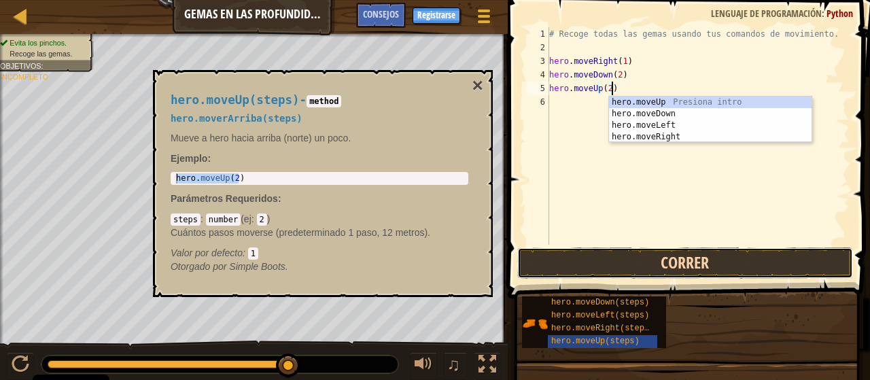
click at [664, 261] on button "Correr" at bounding box center [685, 262] width 336 height 31
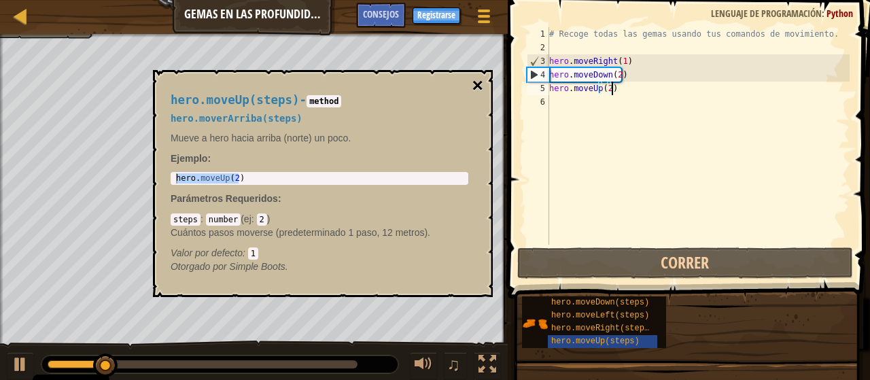
click at [480, 82] on button "×" at bounding box center [477, 85] width 11 height 19
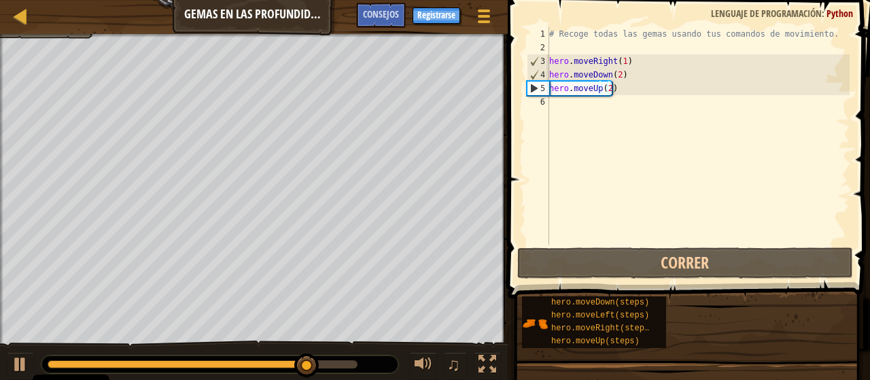
click at [577, 122] on div "# Recoge todas las gemas usando tus comandos de movimiento. hero . moveRight ( …" at bounding box center [697, 149] width 303 height 245
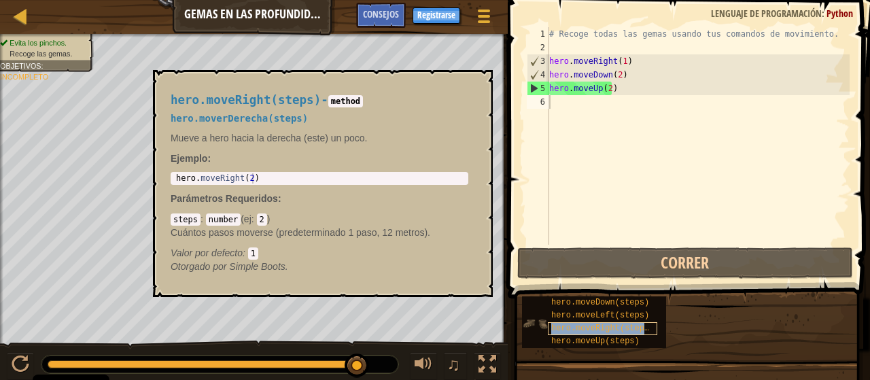
click at [644, 325] on span "hero.moveRight(steps)" at bounding box center [602, 328] width 103 height 10
type textarea "hero.moveRight(2)"
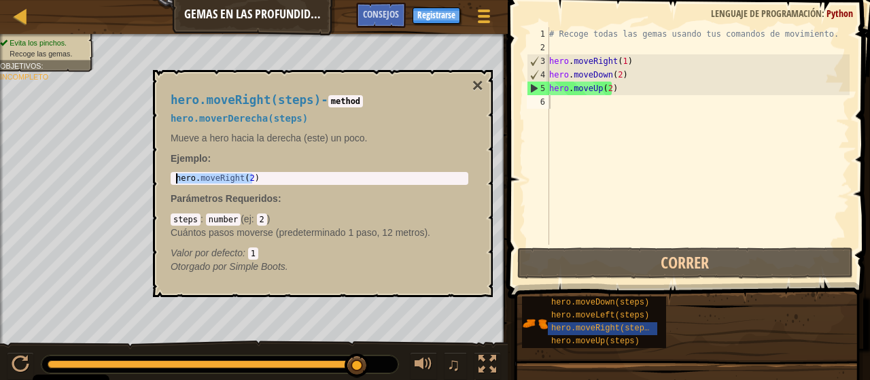
drag, startPoint x: 287, startPoint y: 173, endPoint x: 0, endPoint y: 181, distance: 286.8
click at [0, 0] on body "Cookie Policy CodeCombat [GEOGRAPHIC_DATA] algunas cookies esenciales y no esen…" at bounding box center [435, 0] width 870 height 0
click at [584, 104] on div "# Recoge todas las gemas usando tus comandos de movimiento. hero . moveRight ( …" at bounding box center [697, 149] width 303 height 245
paste textarea "hero.moveRight(2)"
type textarea "hero.moveRight(2)"
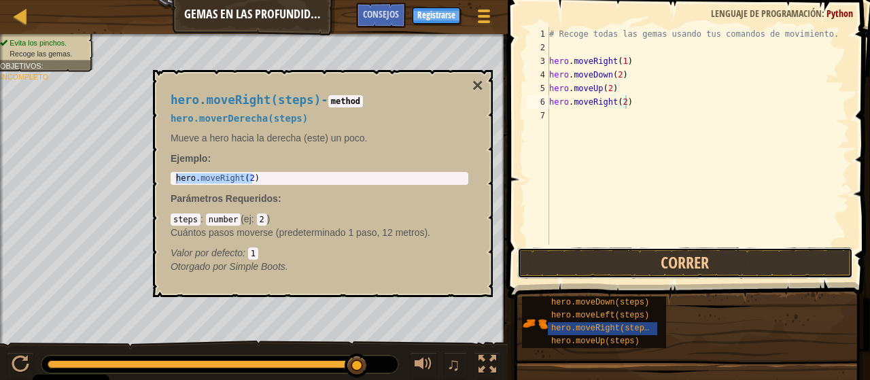
drag, startPoint x: 610, startPoint y: 264, endPoint x: 480, endPoint y: 165, distance: 163.5
click at [612, 264] on button "Correr" at bounding box center [685, 262] width 336 height 31
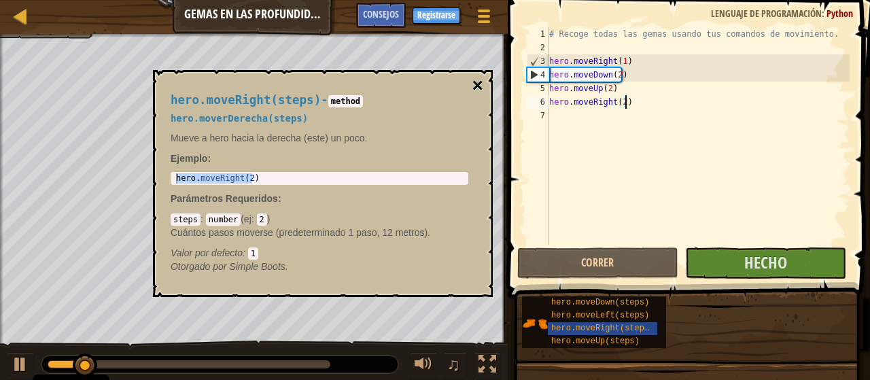
click at [474, 82] on button "×" at bounding box center [477, 85] width 11 height 19
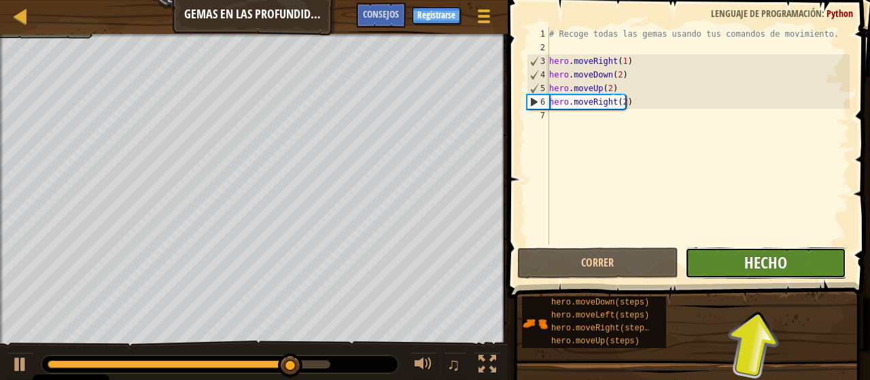
click at [754, 268] on span "Hecho" at bounding box center [765, 262] width 43 height 22
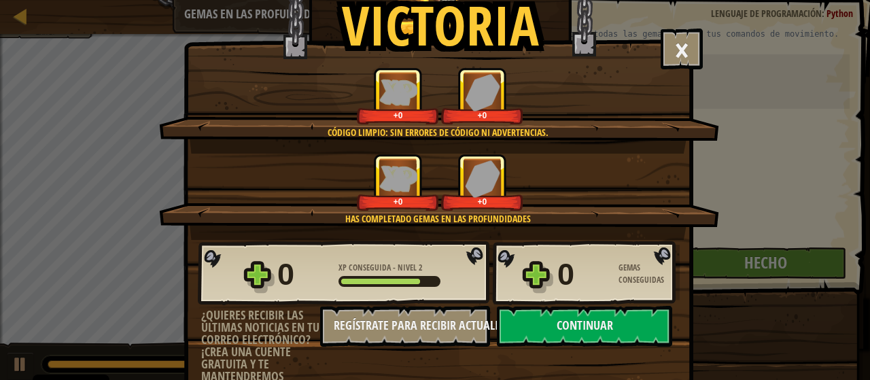
scroll to position [87, 0]
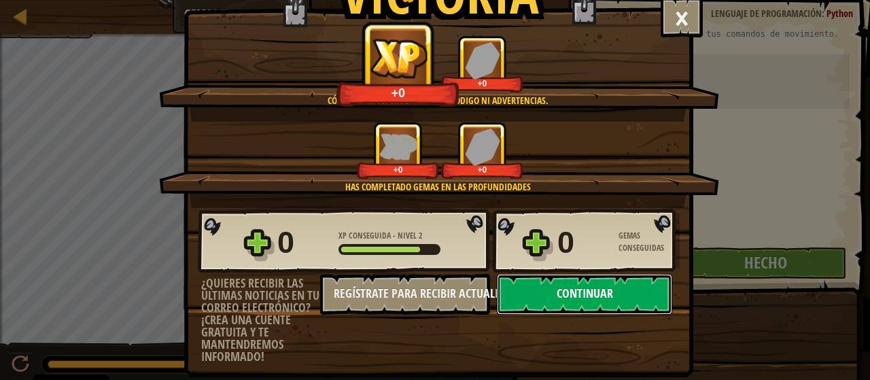
click at [590, 286] on button "Continuar" at bounding box center [584, 294] width 175 height 41
select select "es-ES"
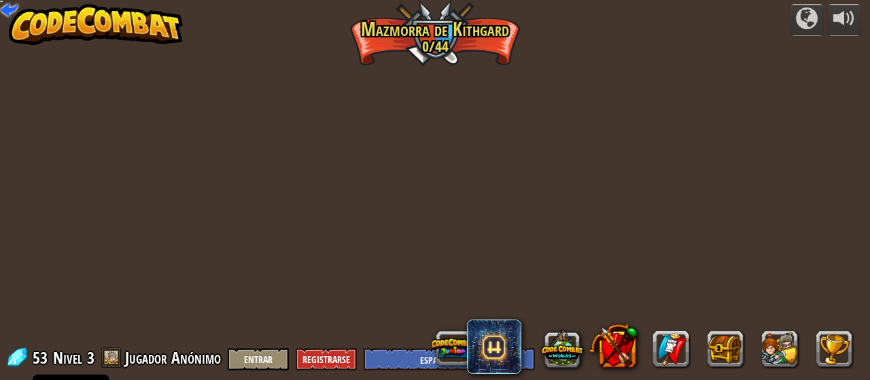
select select "es-ES"
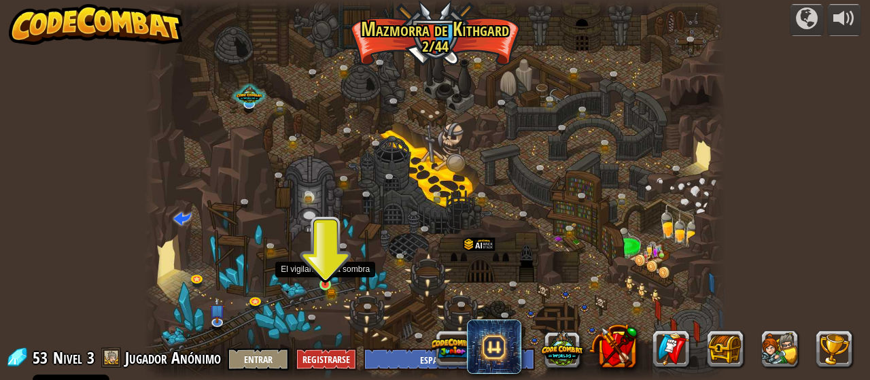
click at [326, 276] on img at bounding box center [324, 271] width 7 height 7
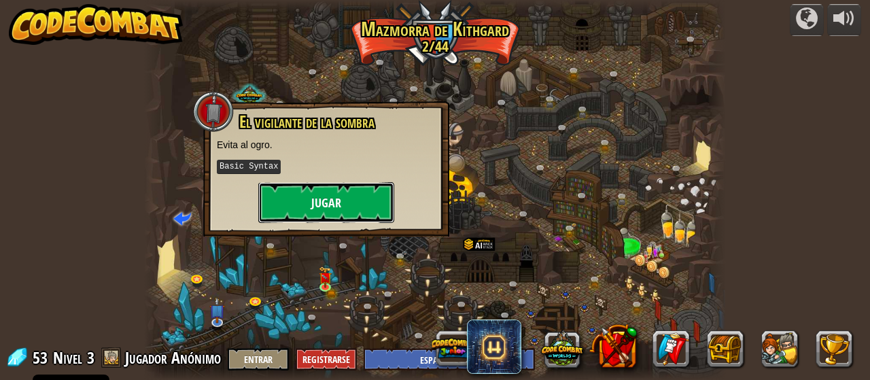
click at [323, 202] on button "Jugar" at bounding box center [326, 202] width 136 height 41
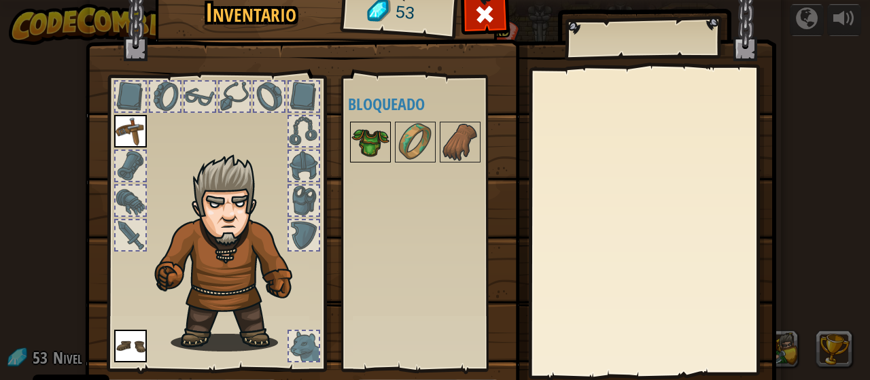
scroll to position [88, 0]
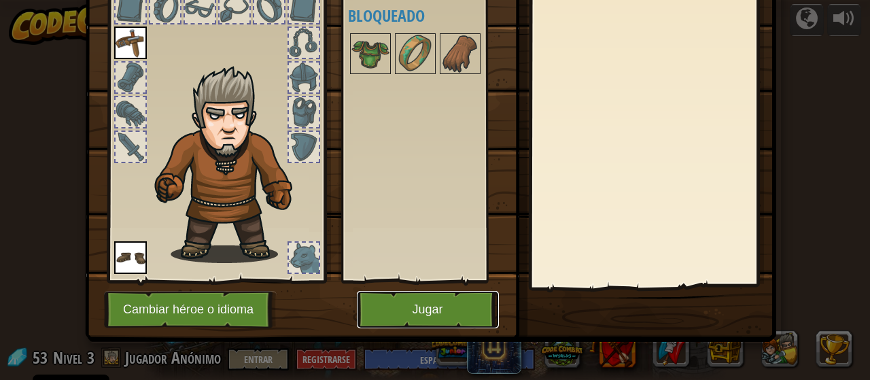
click at [438, 317] on button "Jugar" at bounding box center [428, 309] width 142 height 37
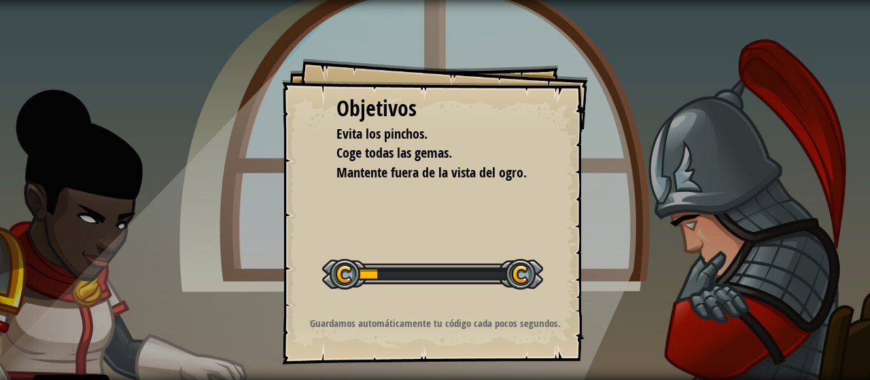
click at [462, 225] on div "Objetivos Evita los pinchos. Coge todas las gemas. Mantente fuera de la vista d…" at bounding box center [435, 211] width 306 height 306
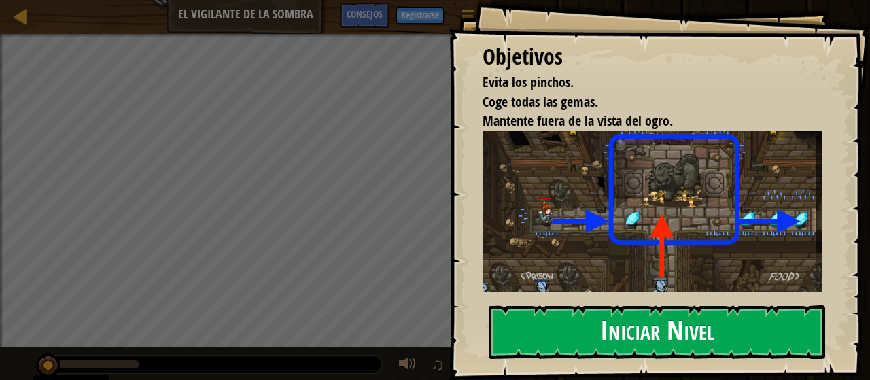
click at [625, 305] on button "Iniciar Nivel" at bounding box center [657, 332] width 336 height 54
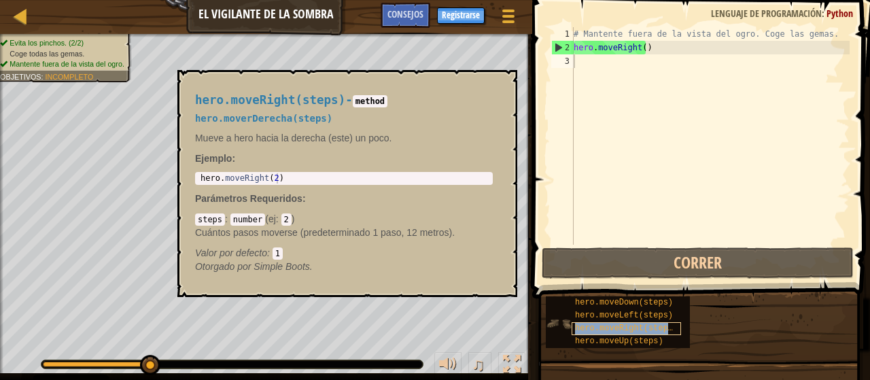
click at [631, 325] on span "hero.moveRight(steps)" at bounding box center [626, 328] width 103 height 10
drag, startPoint x: 383, startPoint y: 172, endPoint x: 250, endPoint y: 181, distance: 133.5
click at [250, 181] on div "1 hero . moveRight ( 2 ) הההההההההההההההההההההההההההההההההההההההההההההההההההההה…" at bounding box center [344, 178] width 298 height 13
click at [641, 52] on div "# Mantente fuera de la vista del ogro. Coge las gemas. hero . moveRight ( )" at bounding box center [710, 149] width 279 height 245
type textarea "hero.moveRight(3)"
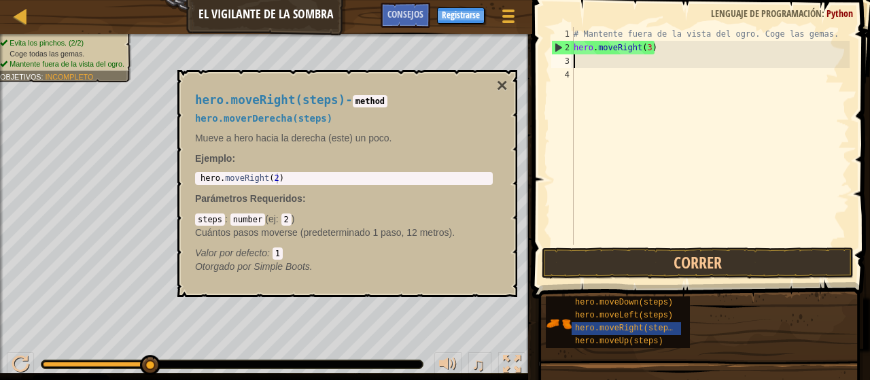
scroll to position [6, 0]
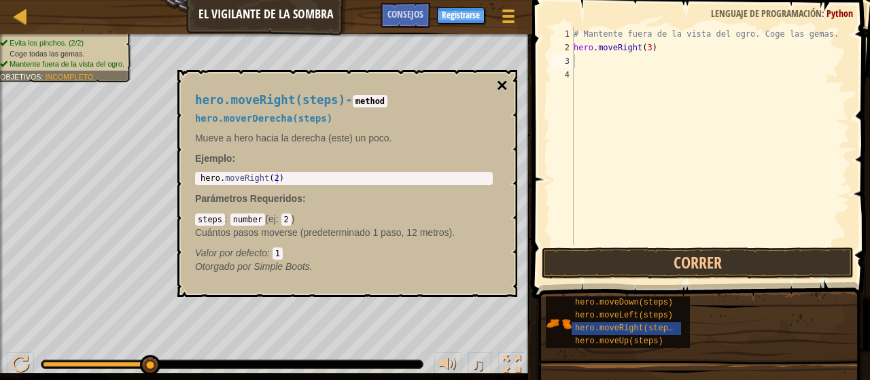
drag, startPoint x: 500, startPoint y: 79, endPoint x: 766, endPoint y: 291, distance: 340.8
click at [500, 79] on button "×" at bounding box center [502, 85] width 11 height 19
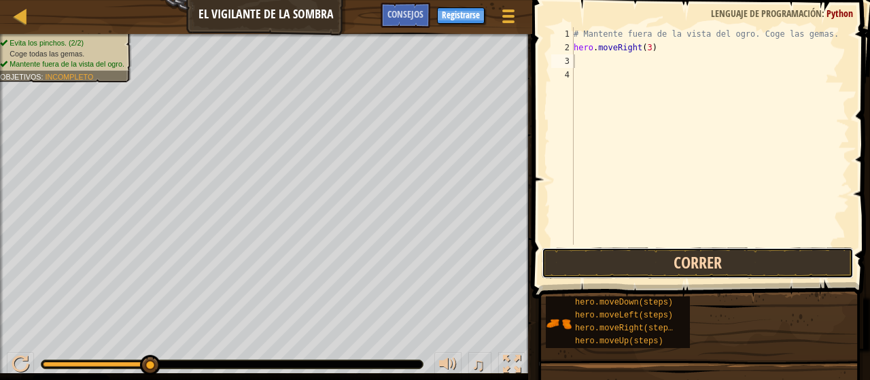
click at [747, 258] on button "Correr" at bounding box center [698, 262] width 312 height 31
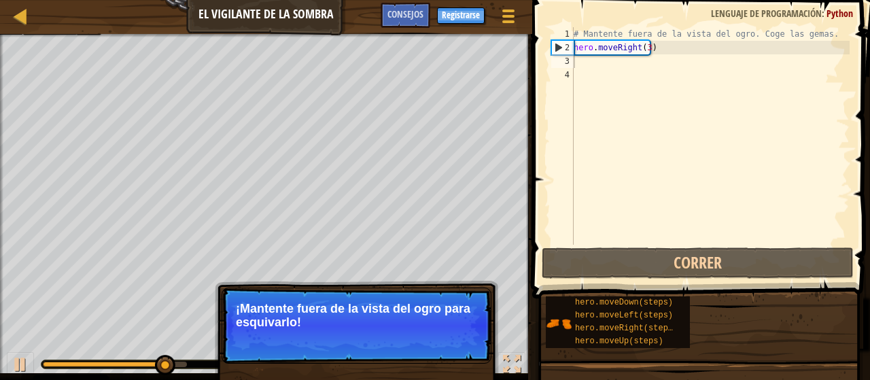
click at [351, 312] on p "¡Mantente fuera de la vista del ogro para esquivarlo!" at bounding box center [356, 315] width 241 height 27
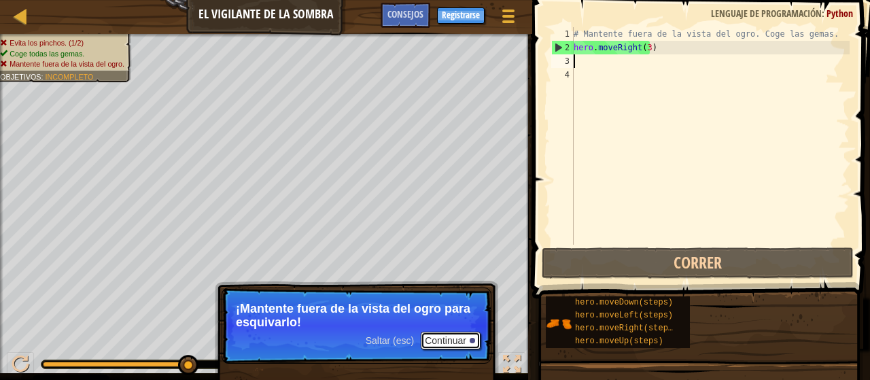
click at [444, 337] on button "Continuar" at bounding box center [451, 341] width 60 height 18
